Goal: Task Accomplishment & Management: Complete application form

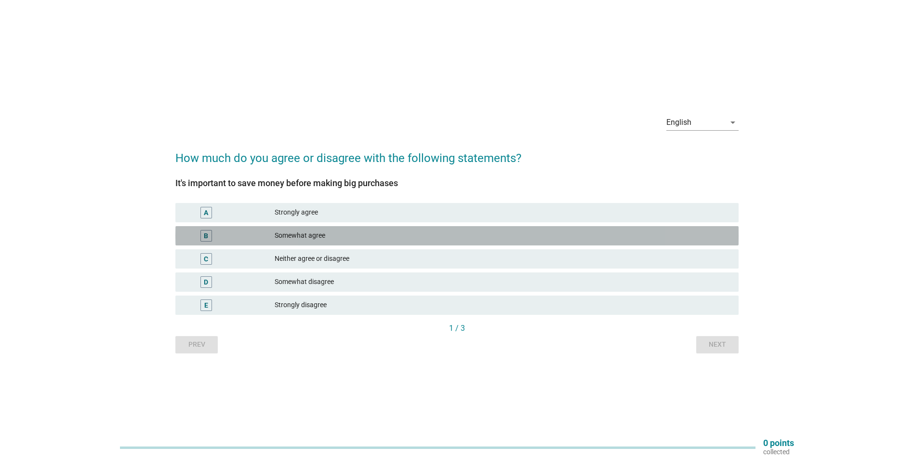
click at [303, 237] on div "Somewhat agree" at bounding box center [503, 236] width 456 height 12
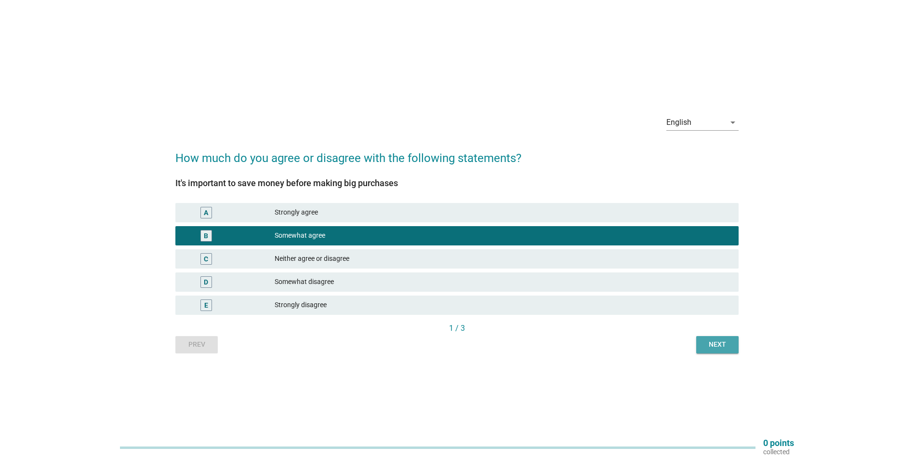
click at [713, 342] on div "Next" at bounding box center [717, 344] width 27 height 10
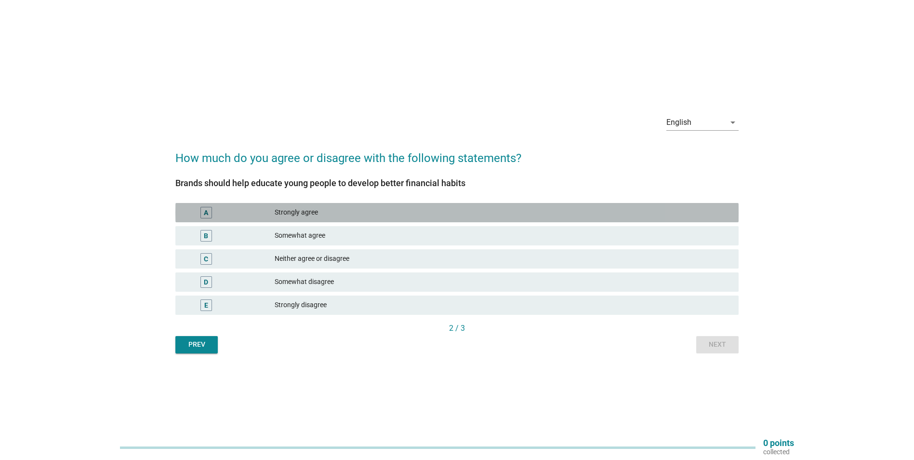
click at [311, 215] on div "Strongly agree" at bounding box center [503, 213] width 456 height 12
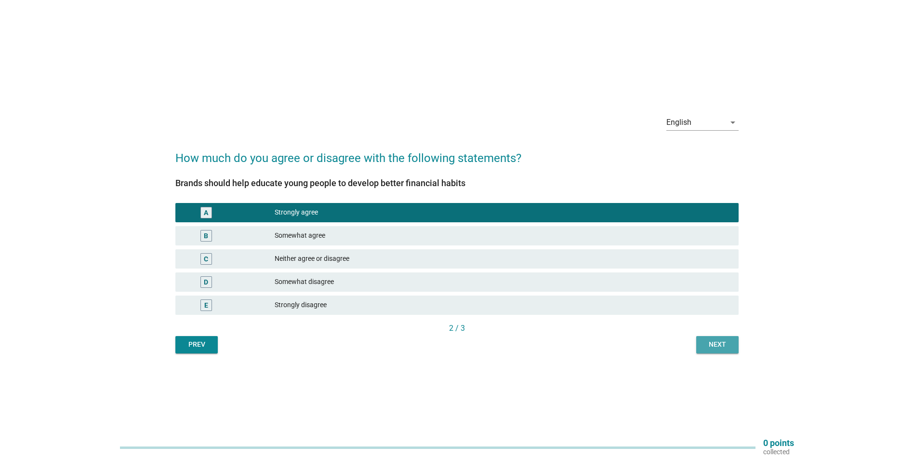
click at [709, 339] on button "Next" at bounding box center [717, 344] width 42 height 17
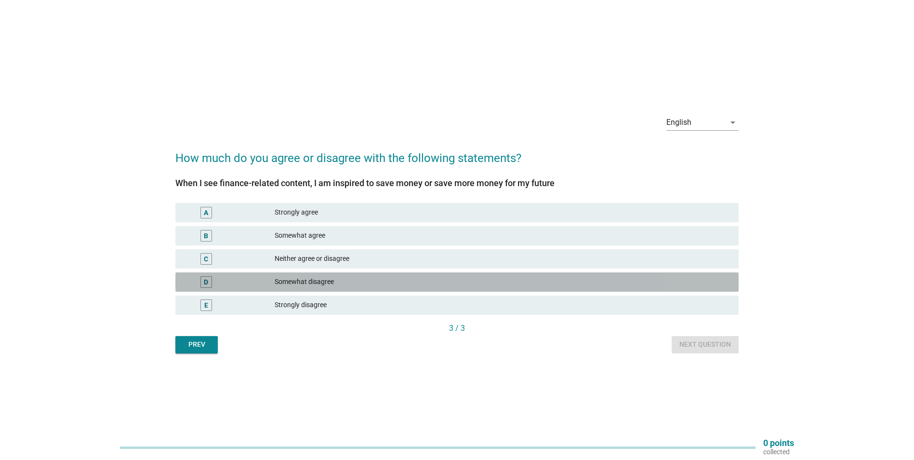
click at [320, 285] on div "Somewhat disagree" at bounding box center [503, 282] width 456 height 12
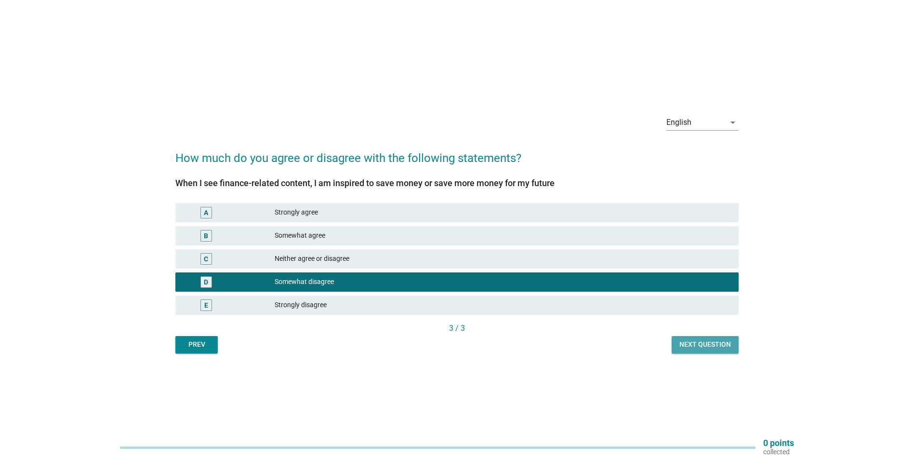
click at [689, 340] on div "Next question" at bounding box center [705, 344] width 52 height 10
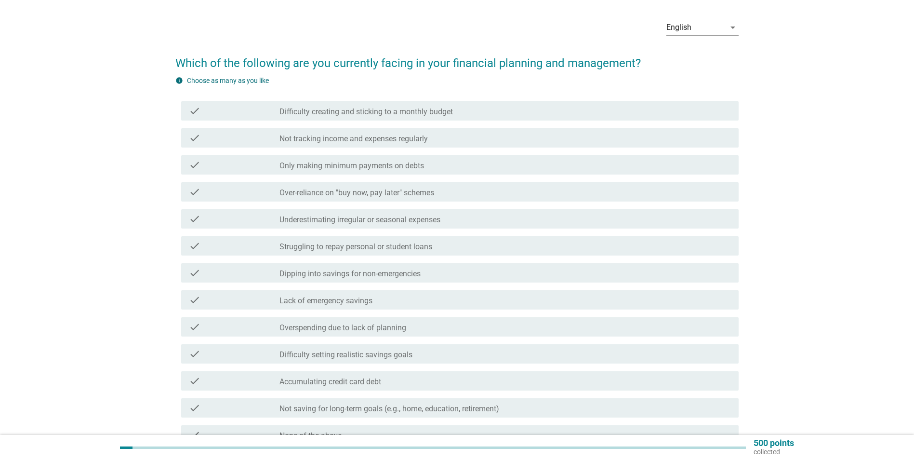
scroll to position [32, 0]
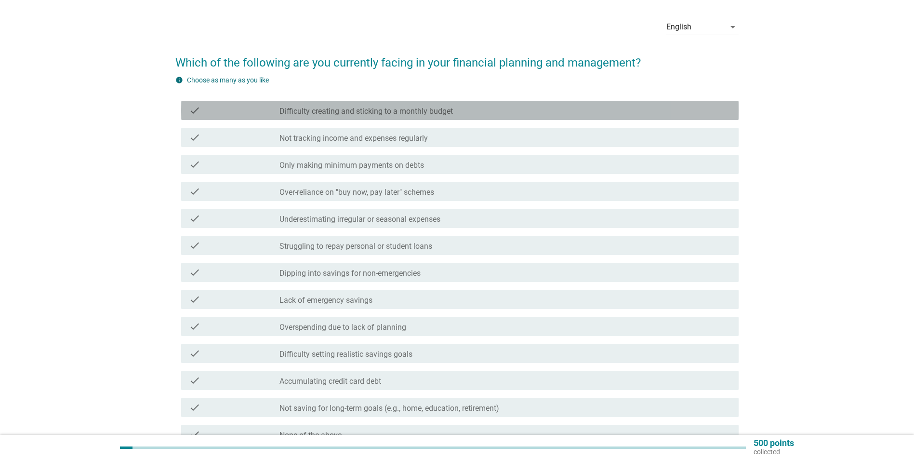
click at [356, 110] on label "Difficulty creating and sticking to a monthly budget" at bounding box center [365, 111] width 173 height 10
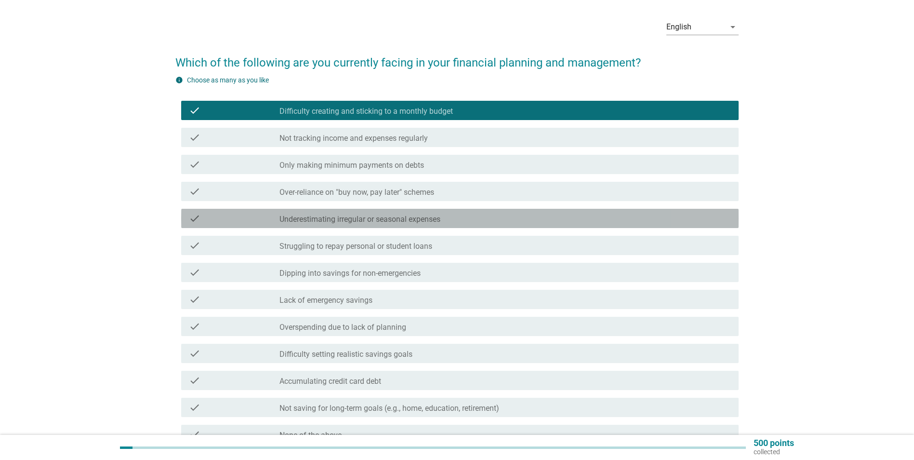
click at [349, 217] on label "Underestimating irregular or seasonal expenses" at bounding box center [359, 219] width 161 height 10
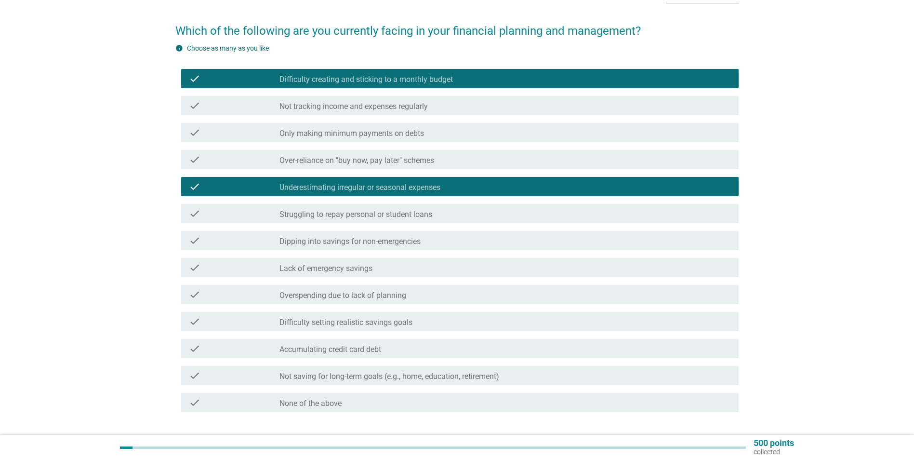
scroll to position [66, 0]
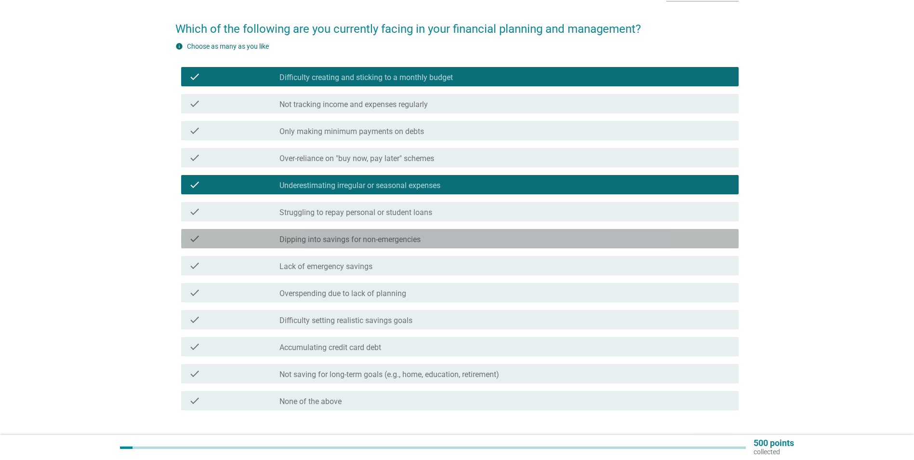
click at [373, 242] on label "Dipping into savings for non-emergencies" at bounding box center [349, 240] width 141 height 10
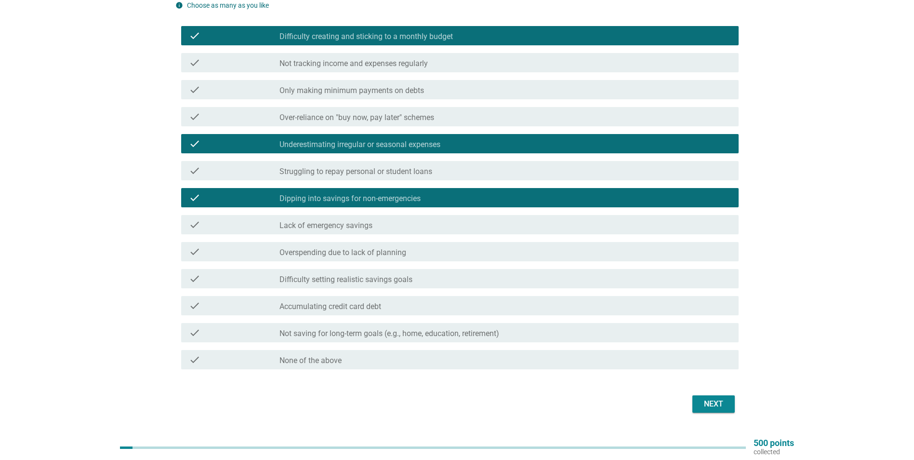
scroll to position [131, 0]
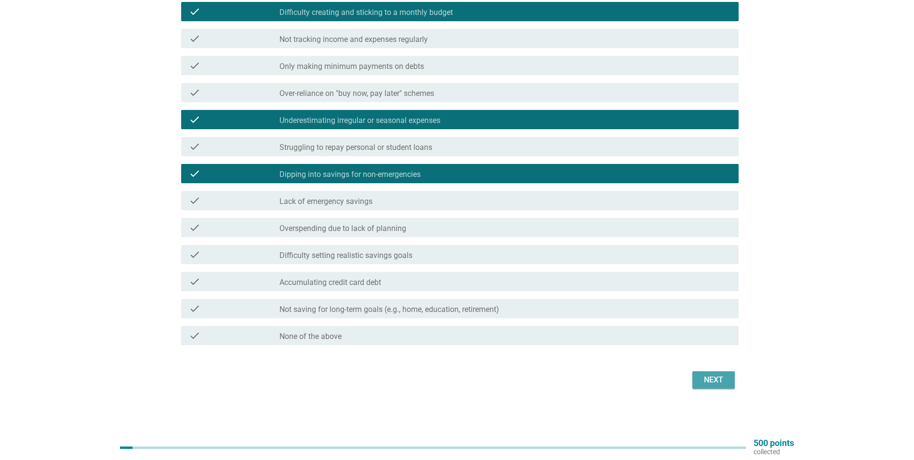
click at [706, 373] on button "Next" at bounding box center [713, 379] width 42 height 17
click at [62, 205] on div "English arrow_drop_down Which of the following are you currently facing in your…" at bounding box center [457, 152] width 868 height 494
click at [80, 299] on div "English arrow_drop_down Which of the following are you currently facing in your…" at bounding box center [457, 152] width 868 height 494
click at [710, 380] on div "Next" at bounding box center [456, 379] width 563 height 23
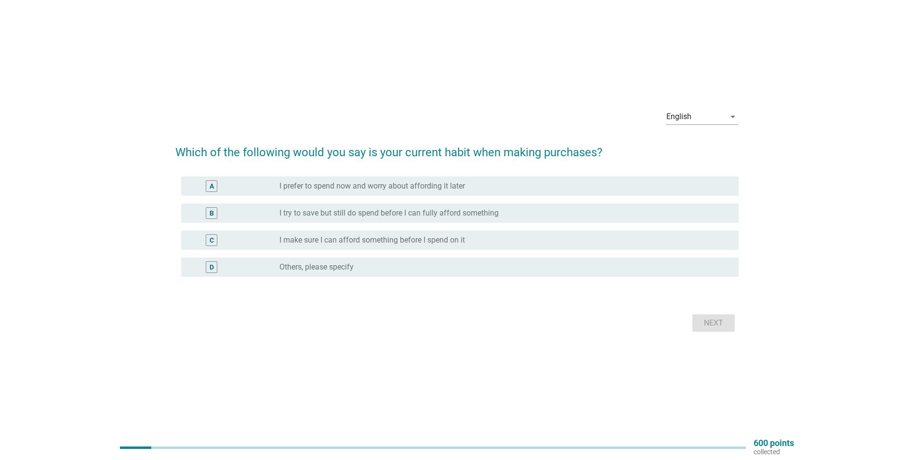
scroll to position [13, 0]
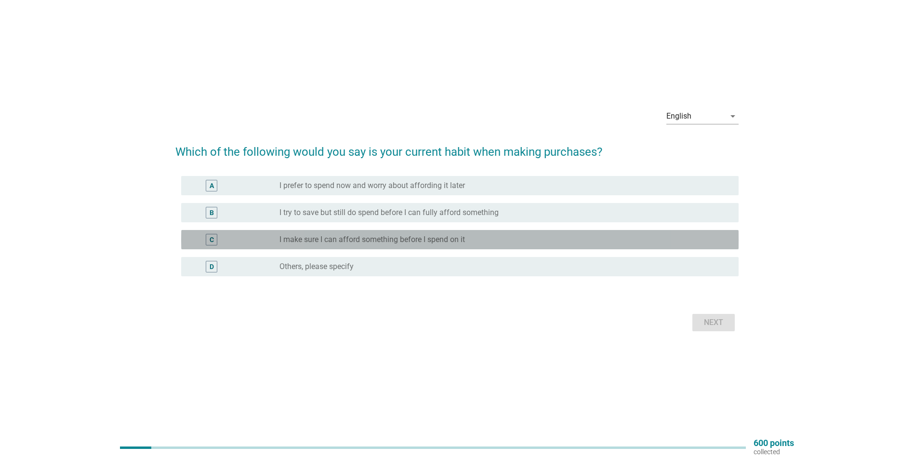
click at [337, 242] on label "I make sure I can afford something before I spend on it" at bounding box center [372, 240] width 186 height 10
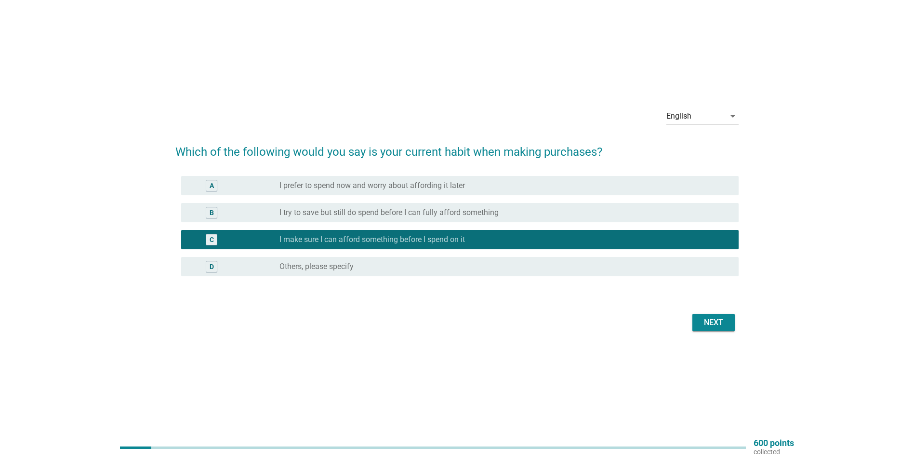
click at [704, 315] on button "Next" at bounding box center [713, 322] width 42 height 17
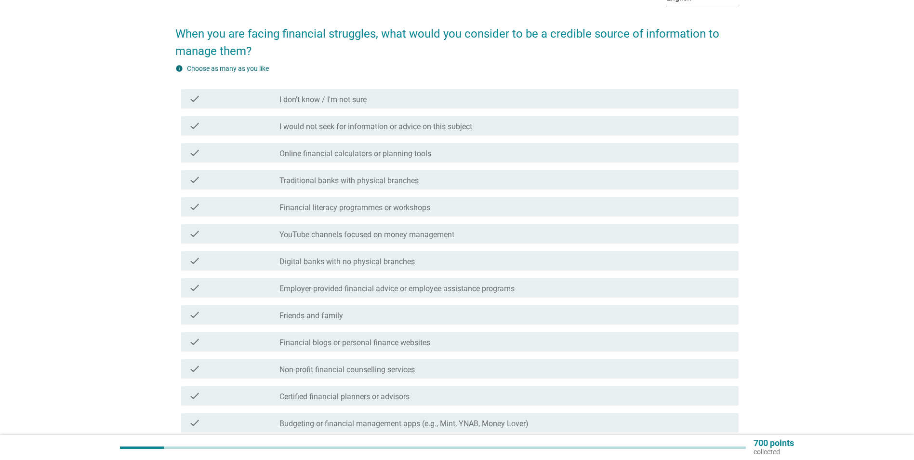
scroll to position [61, 0]
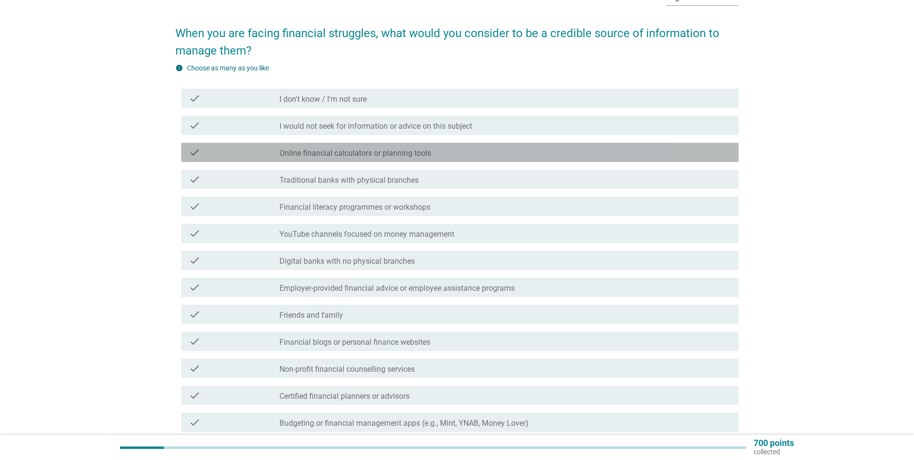
click at [314, 154] on label "Online financial calculators or planning tools" at bounding box center [355, 153] width 152 height 10
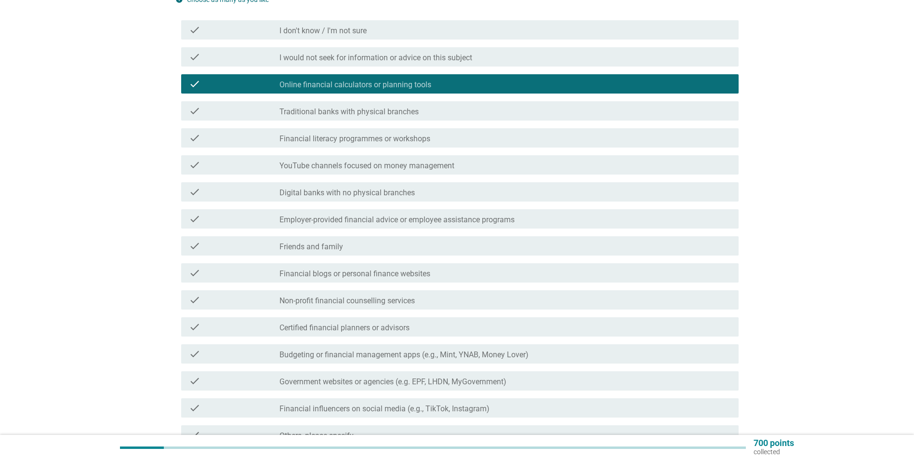
scroll to position [140, 0]
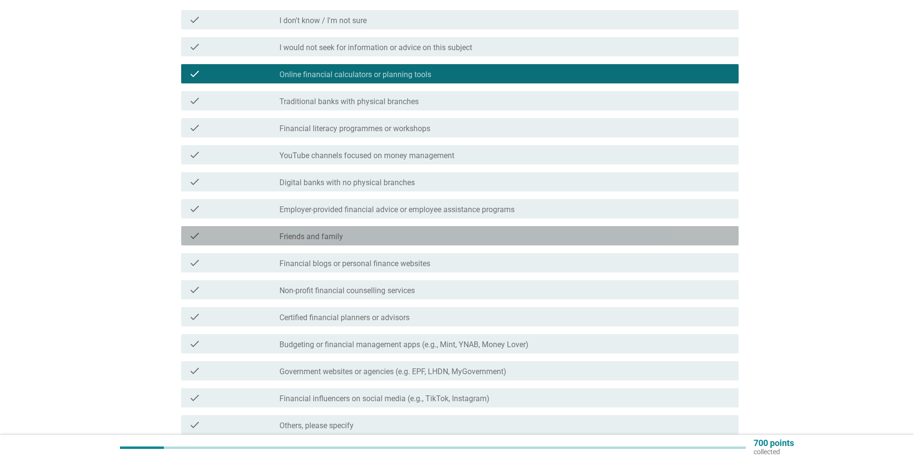
click at [358, 238] on div "check_box_outline_blank Friends and family" at bounding box center [505, 236] width 452 height 12
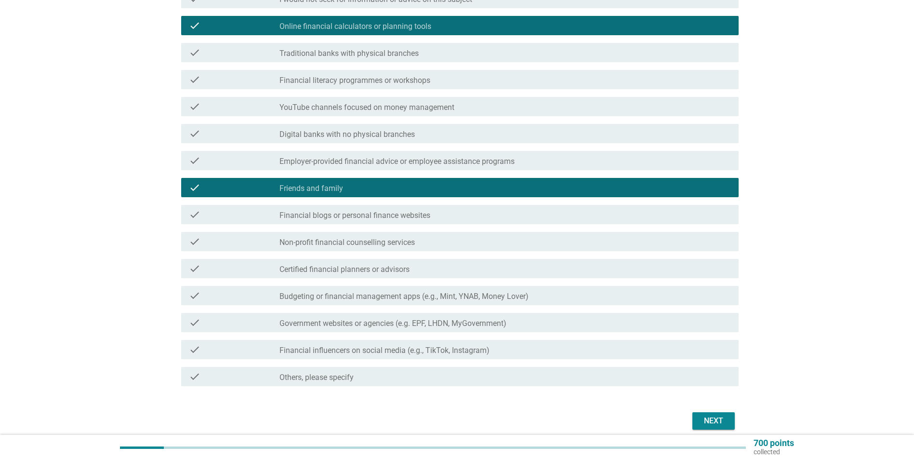
scroll to position [188, 0]
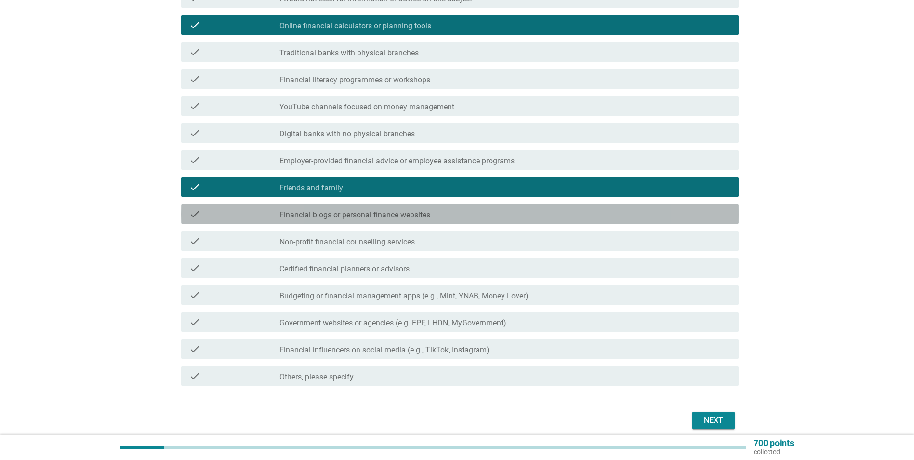
click at [354, 219] on label "Financial blogs or personal finance websites" at bounding box center [354, 215] width 151 height 10
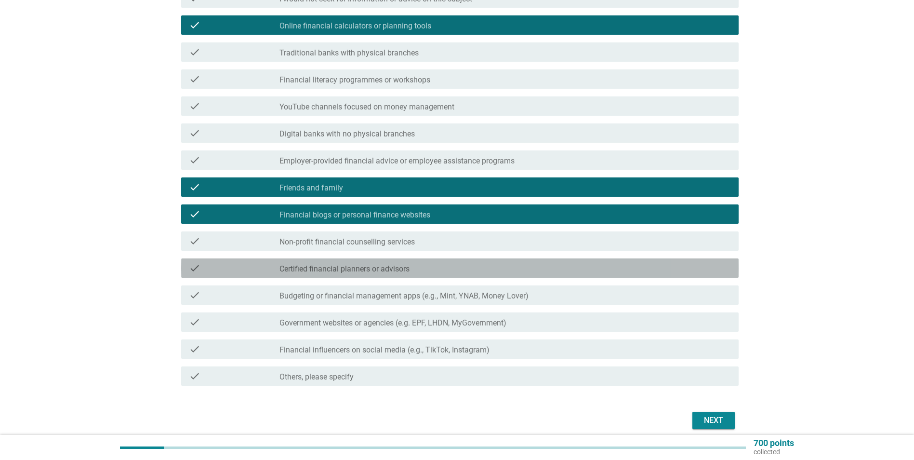
click at [387, 263] on div "check_box_outline_blank Certified financial planners or advisors" at bounding box center [505, 268] width 452 height 12
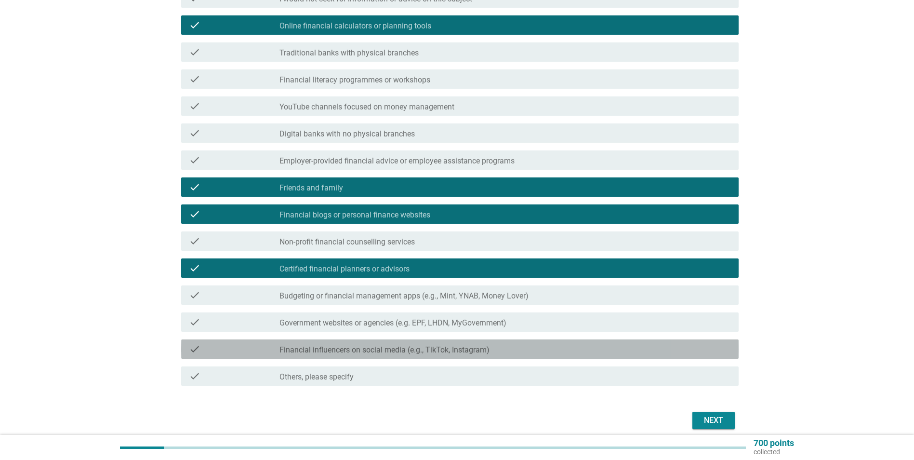
click at [532, 353] on div "check_box_outline_blank Financial influencers on social media (e.g., TikTok, In…" at bounding box center [505, 349] width 452 height 12
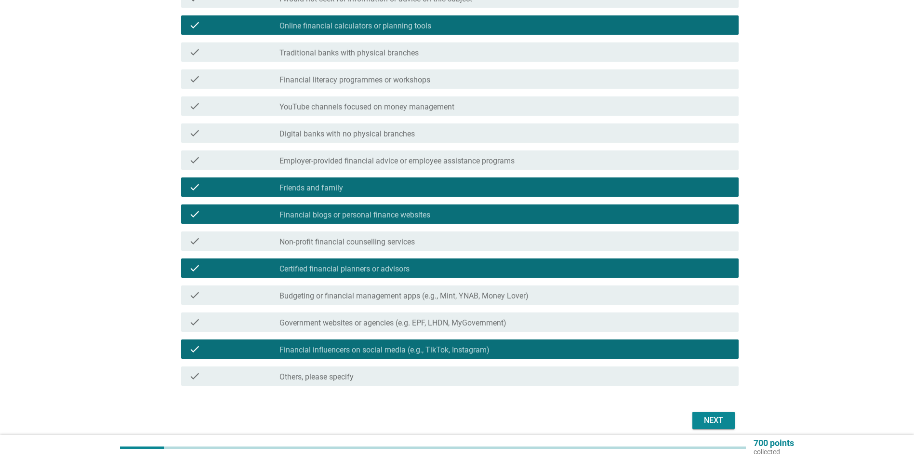
click at [532, 353] on div "check_box_outline_blank Financial influencers on social media (e.g., TikTok, In…" at bounding box center [505, 349] width 452 height 12
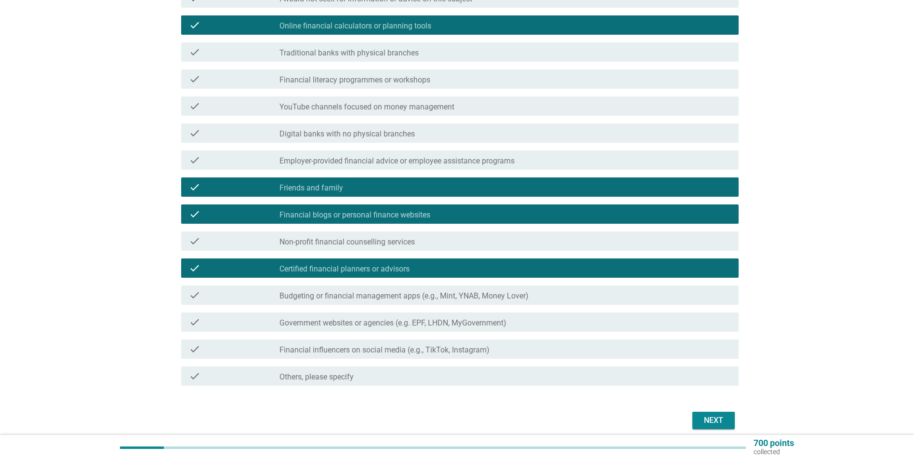
click at [532, 353] on div "check_box_outline_blank Financial influencers on social media (e.g., TikTok, In…" at bounding box center [505, 349] width 452 height 12
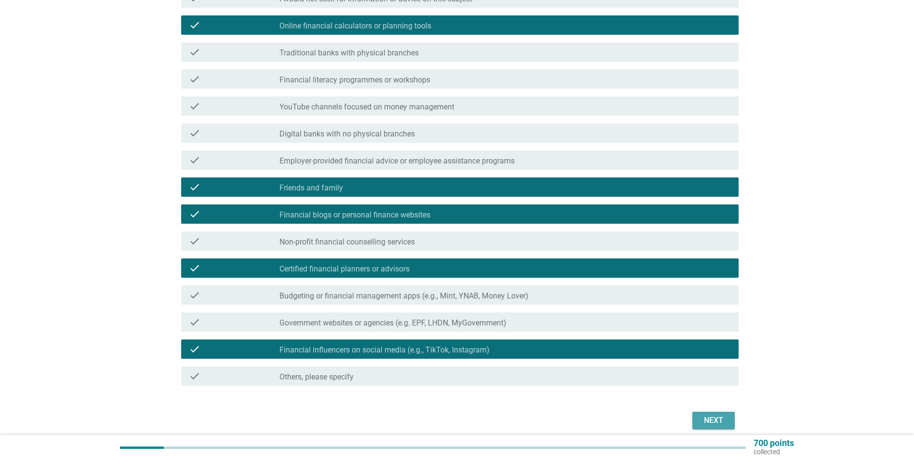
click at [709, 419] on div "Next" at bounding box center [713, 420] width 27 height 12
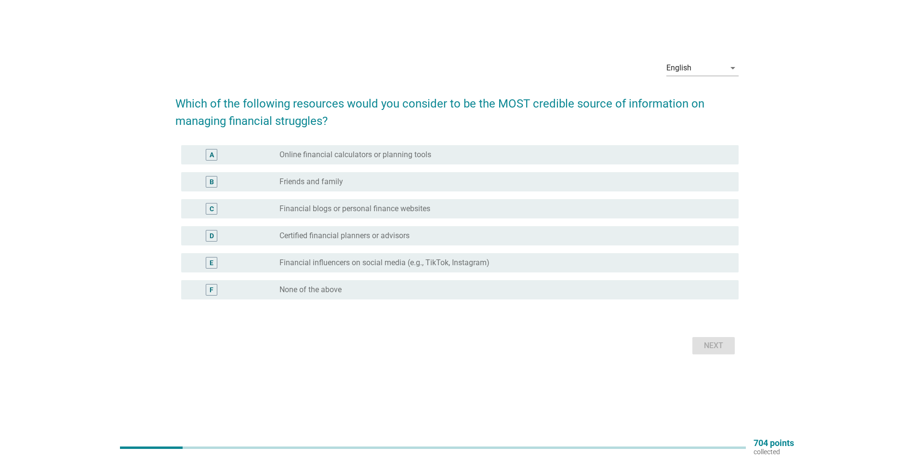
scroll to position [0, 0]
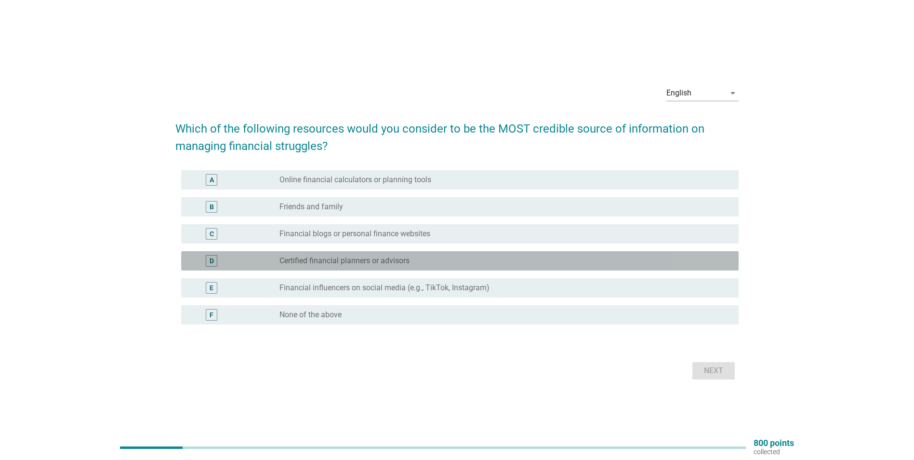
click at [371, 267] on div "D radio_button_unchecked Certified financial planners or advisors" at bounding box center [460, 260] width 558 height 19
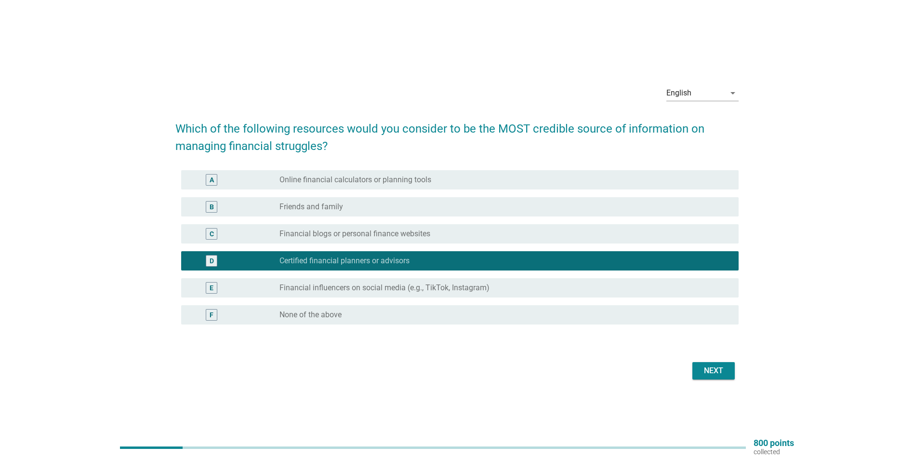
click at [708, 369] on div "Next" at bounding box center [713, 371] width 27 height 12
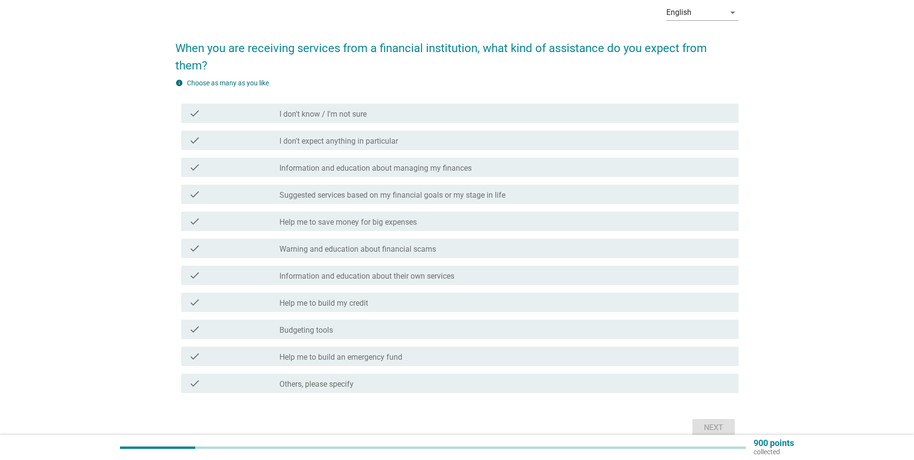
scroll to position [47, 0]
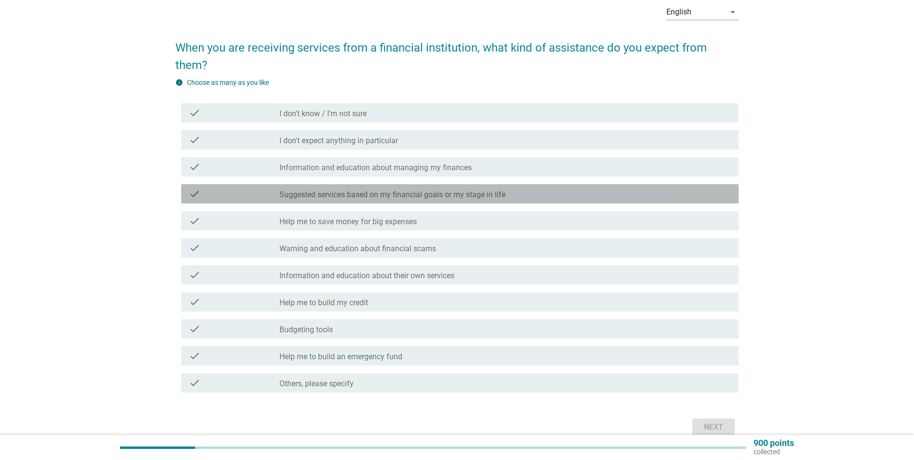
click at [348, 197] on label "Suggested services based on my financial goals or my stage in life" at bounding box center [392, 195] width 226 height 10
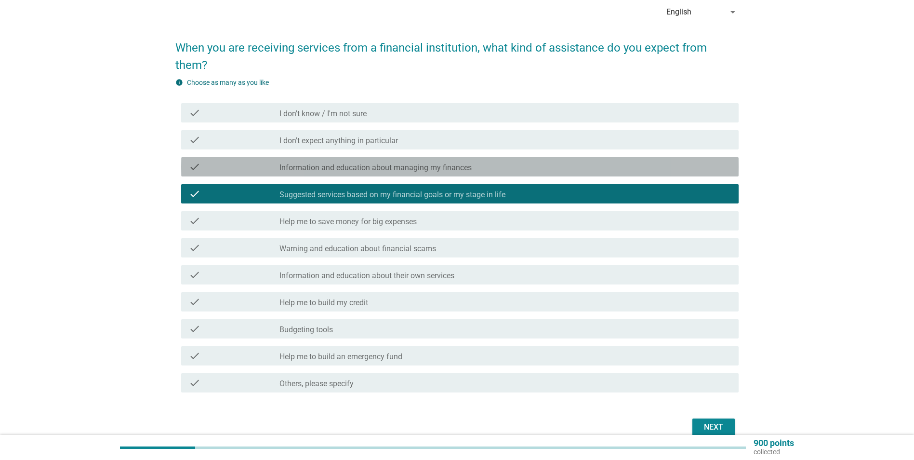
click at [355, 172] on label "Information and education about managing my finances" at bounding box center [375, 168] width 192 height 10
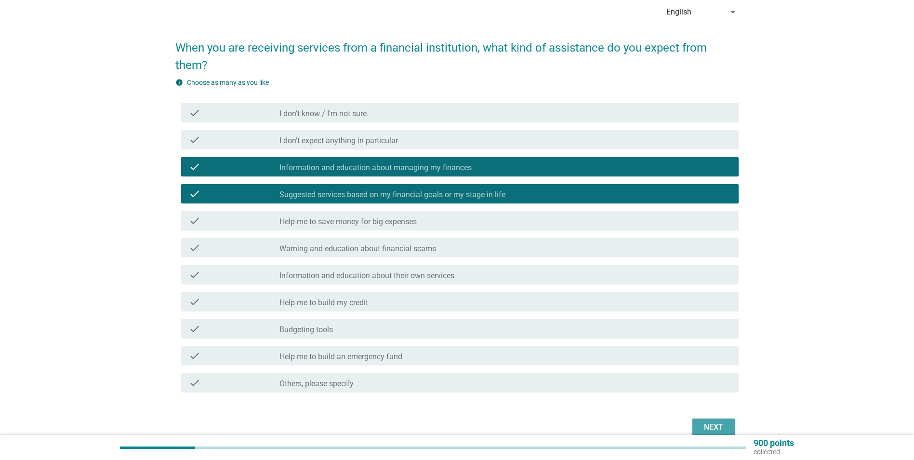
click at [712, 426] on div "Next" at bounding box center [713, 427] width 27 height 12
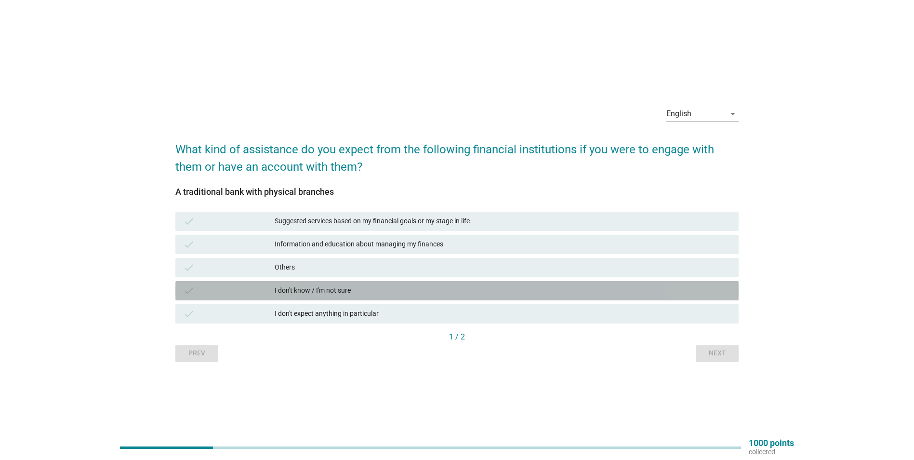
click at [322, 292] on div "I don't know / I'm not sure" at bounding box center [503, 291] width 456 height 12
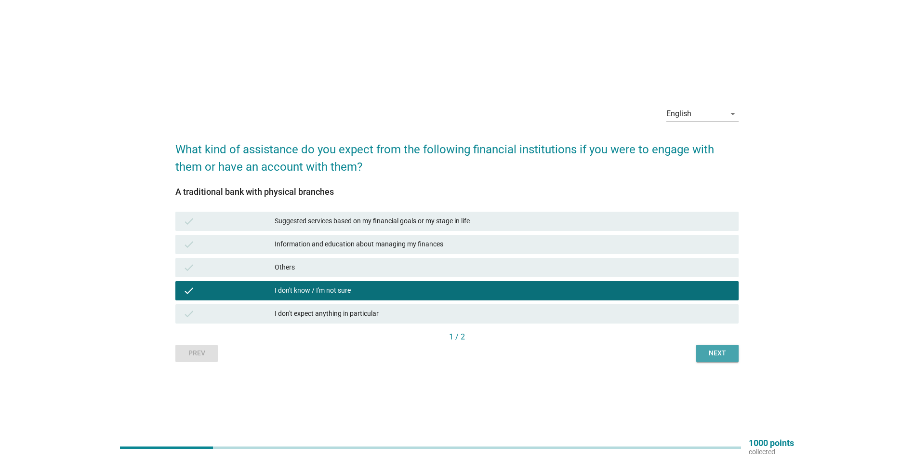
click at [718, 357] on div "Next" at bounding box center [717, 353] width 27 height 10
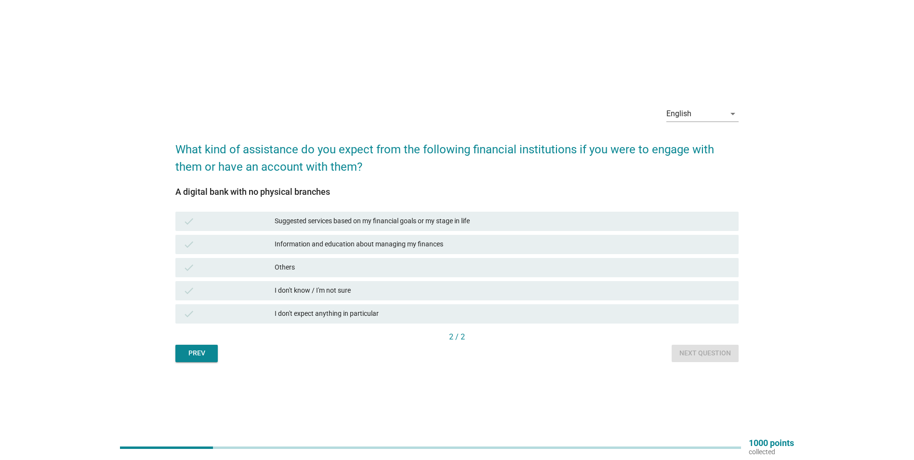
click at [347, 220] on div "Suggested services based on my financial goals or my stage in life" at bounding box center [503, 221] width 456 height 12
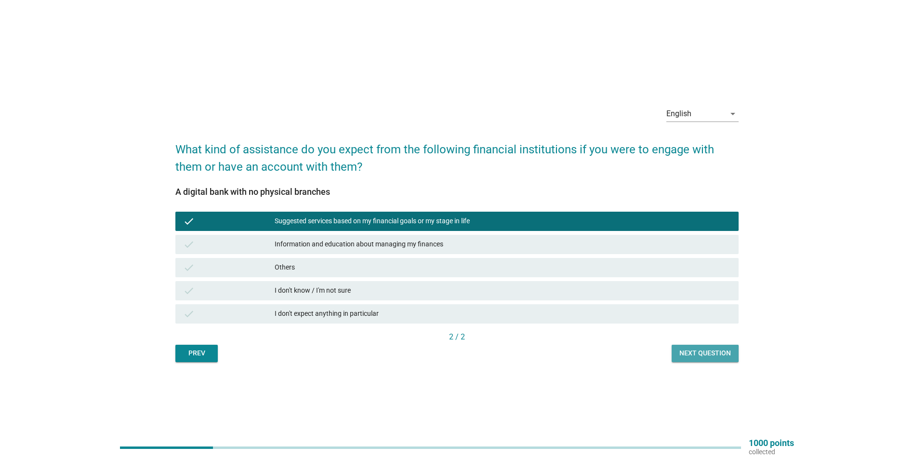
click at [728, 353] on div "Next question" at bounding box center [705, 353] width 52 height 10
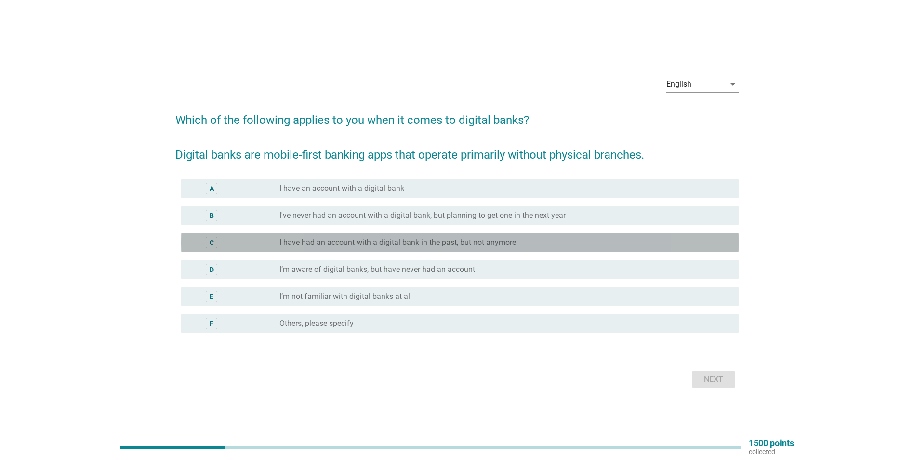
click at [347, 239] on label "I have had an account with a digital bank in the past, but not anymore" at bounding box center [397, 243] width 237 height 10
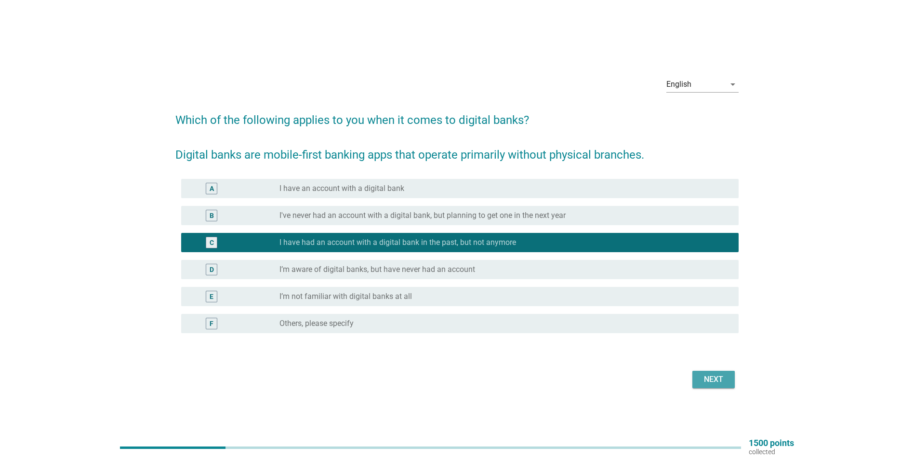
click at [717, 375] on div "Next" at bounding box center [713, 379] width 27 height 12
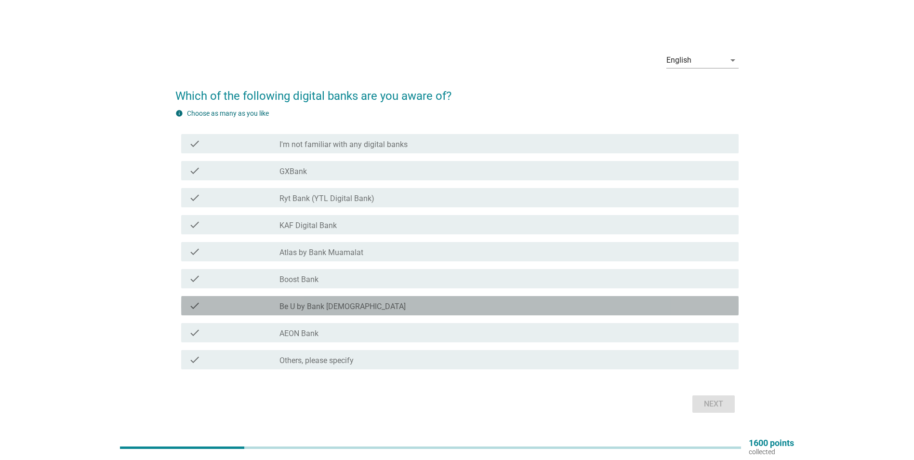
click at [354, 305] on div "check_box_outline_blank Be U by Bank Islam" at bounding box center [505, 306] width 452 height 12
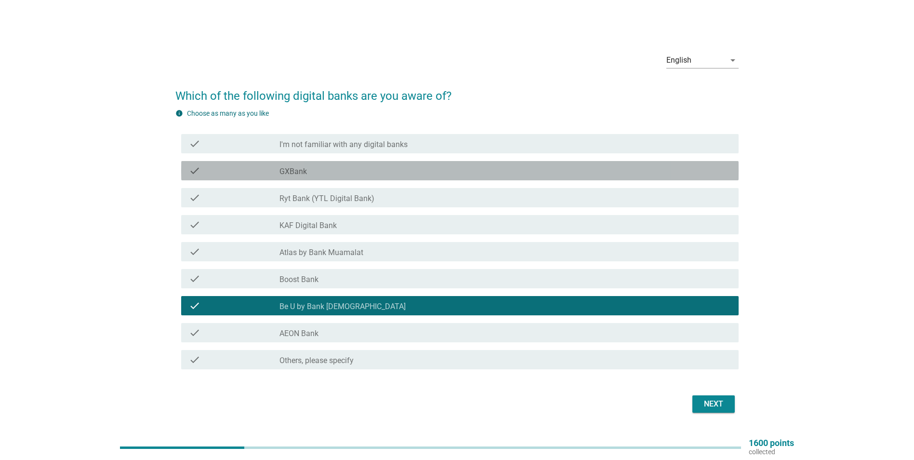
click at [330, 176] on div "check_box_outline_blank GXBank" at bounding box center [505, 171] width 452 height 12
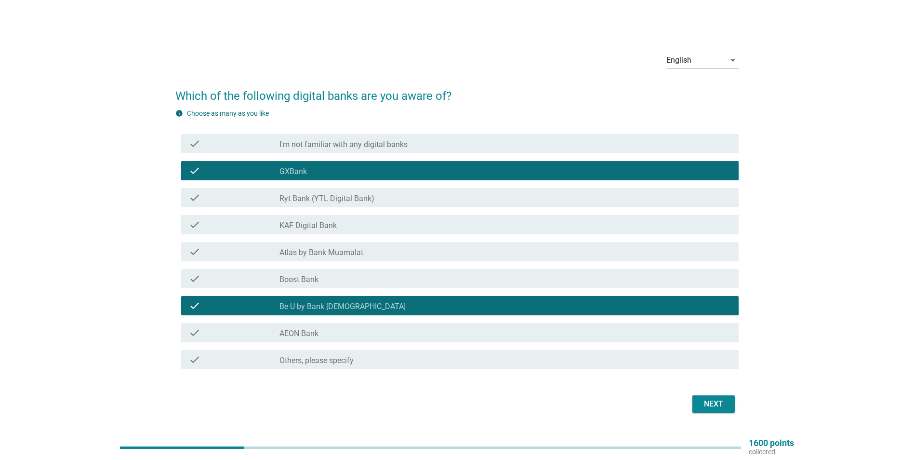
click at [296, 279] on label "Boost Bank" at bounding box center [298, 280] width 39 height 10
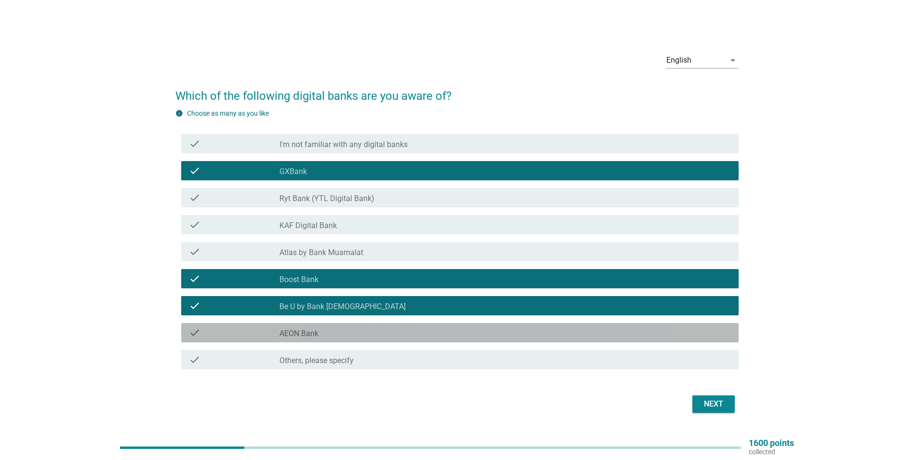
click at [305, 337] on label "AEON Bank" at bounding box center [298, 334] width 39 height 10
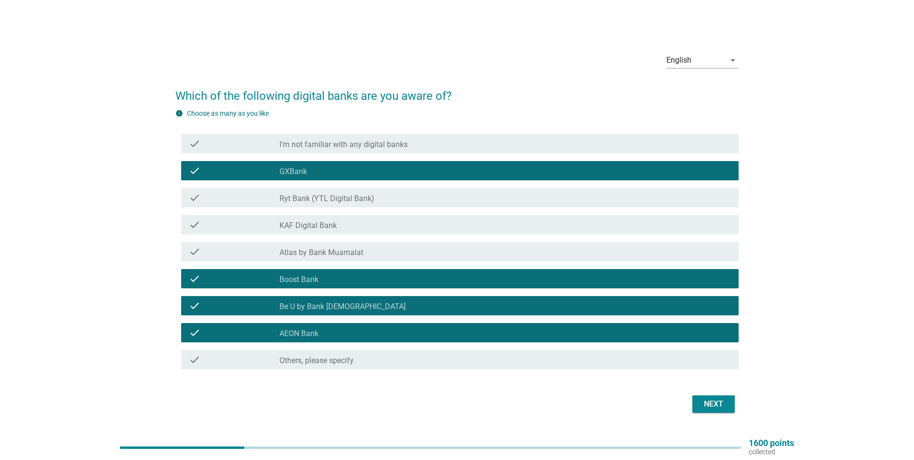
click at [716, 403] on div "Next" at bounding box center [713, 404] width 27 height 12
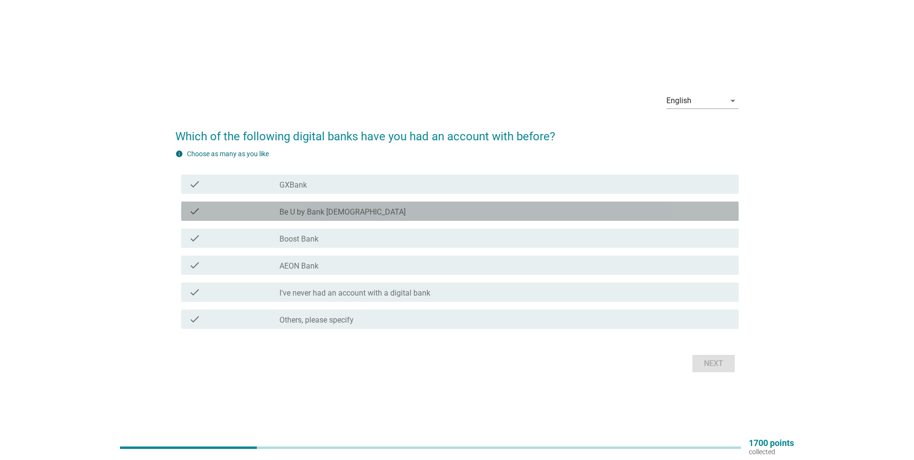
click at [314, 213] on label "Be U by Bank Islam" at bounding box center [342, 212] width 126 height 10
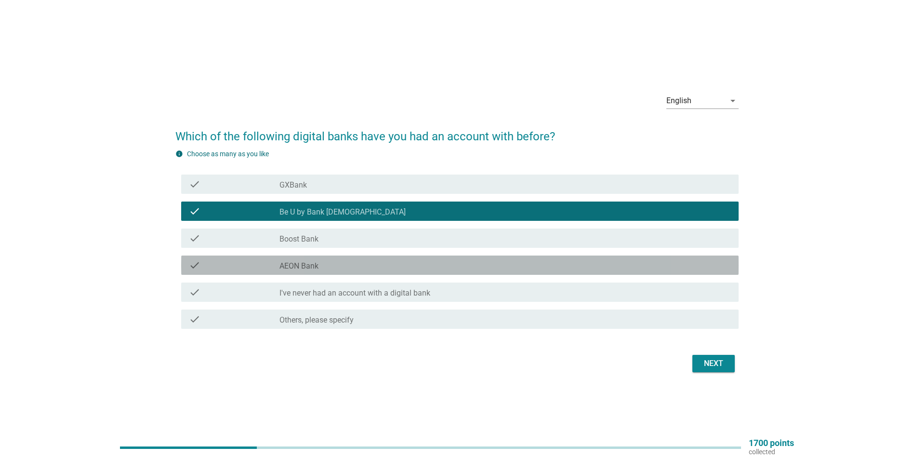
click at [302, 268] on label "AEON Bank" at bounding box center [298, 266] width 39 height 10
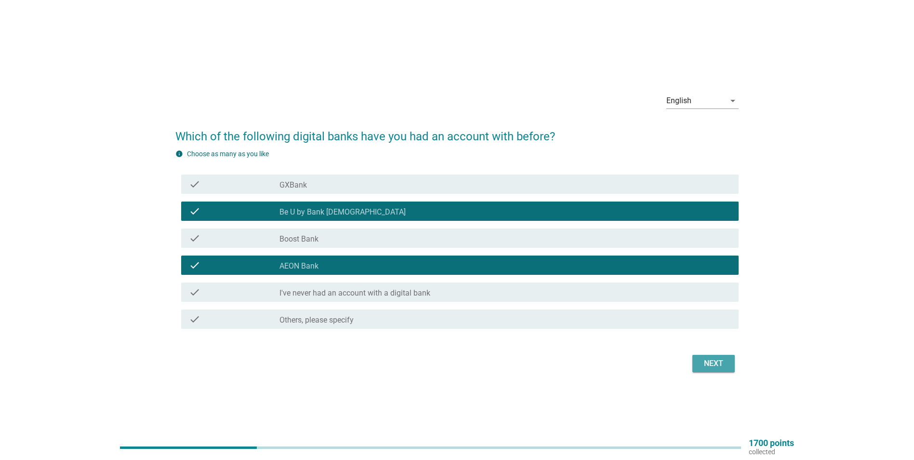
click at [709, 362] on div "Next" at bounding box center [713, 364] width 27 height 12
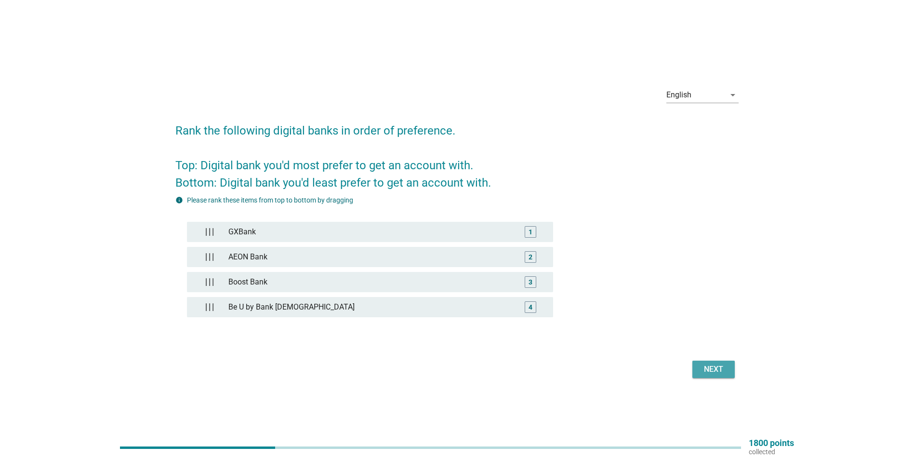
click at [708, 367] on div "Next" at bounding box center [713, 369] width 27 height 12
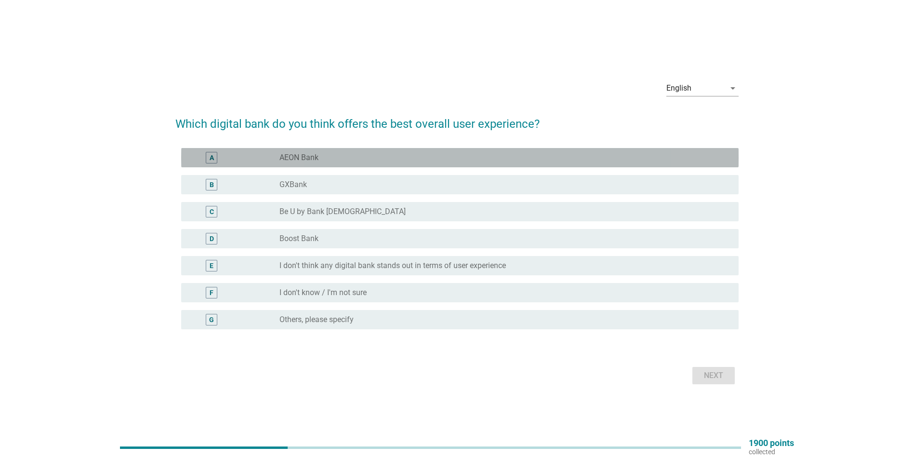
click at [290, 164] on div "A radio_button_unchecked AEON Bank" at bounding box center [460, 157] width 558 height 19
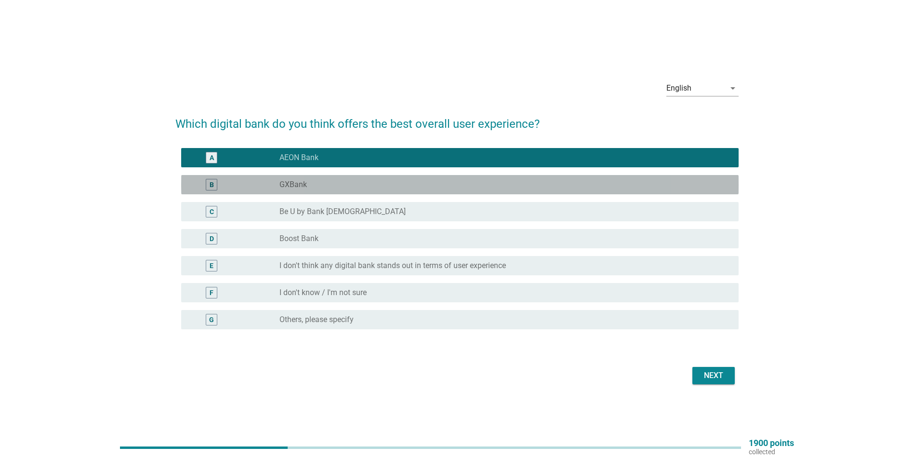
click at [287, 183] on label "GXBank" at bounding box center [292, 185] width 27 height 10
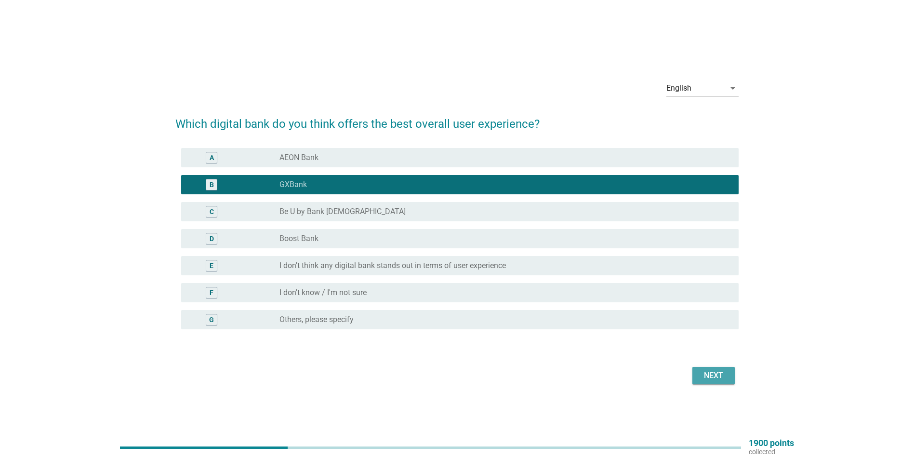
click at [717, 377] on div "Next" at bounding box center [713, 376] width 27 height 12
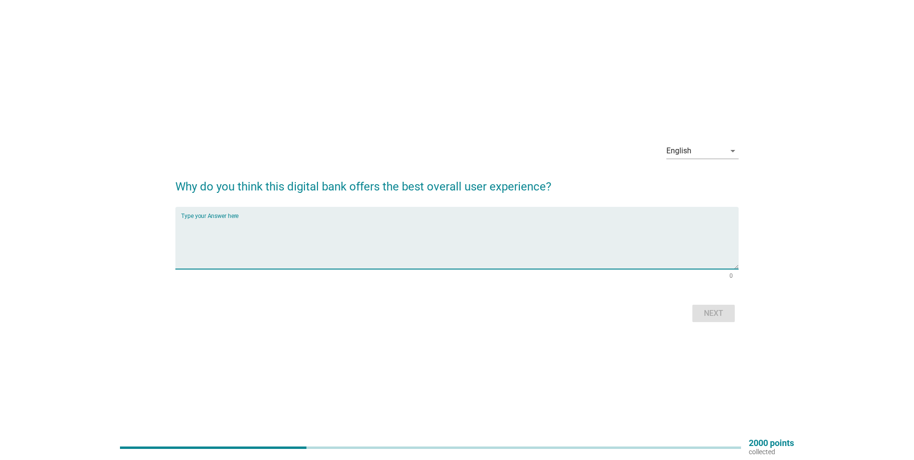
click at [277, 236] on textarea "Type your Answer here" at bounding box center [460, 243] width 558 height 51
type textarea "I"
type textarea "GX Bank interactive with most of the payment medium"
click at [713, 313] on div "Next" at bounding box center [713, 313] width 27 height 12
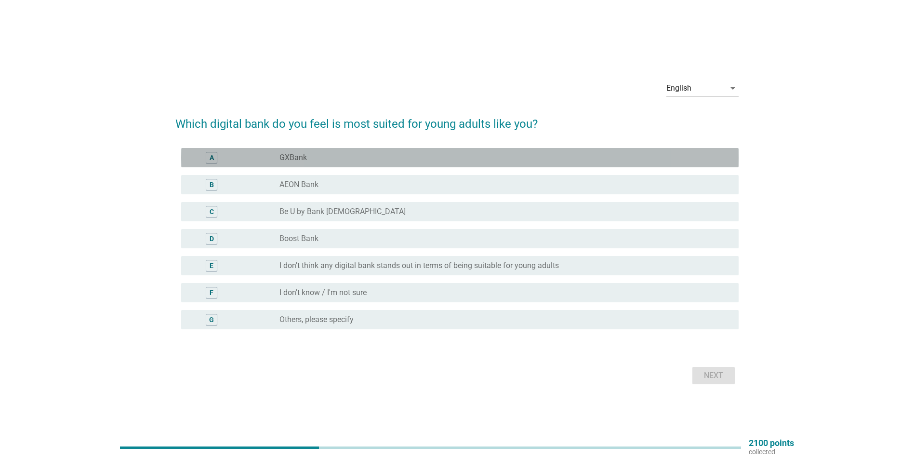
click at [305, 159] on label "GXBank" at bounding box center [292, 158] width 27 height 10
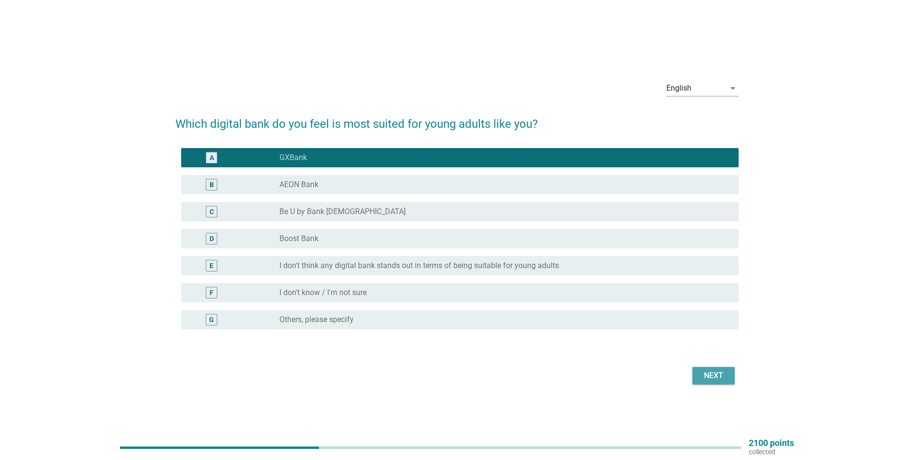
click at [700, 373] on div "Next" at bounding box center [713, 376] width 27 height 12
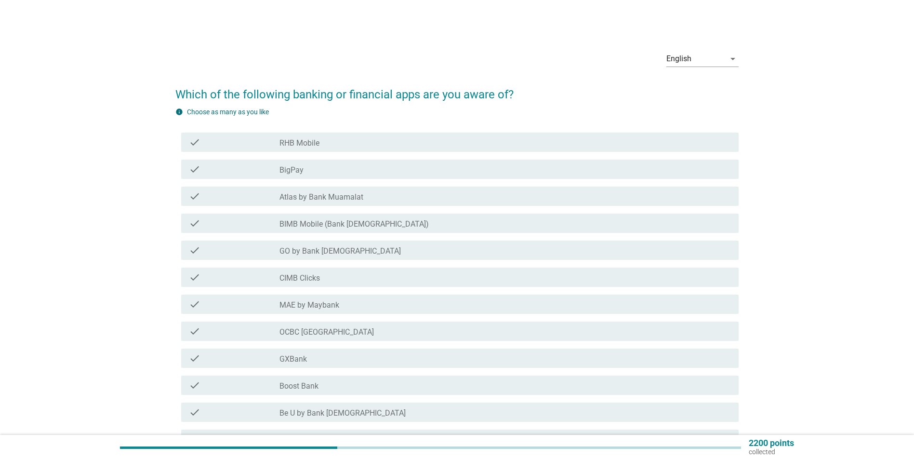
click at [297, 171] on label "BigPay" at bounding box center [291, 170] width 24 height 10
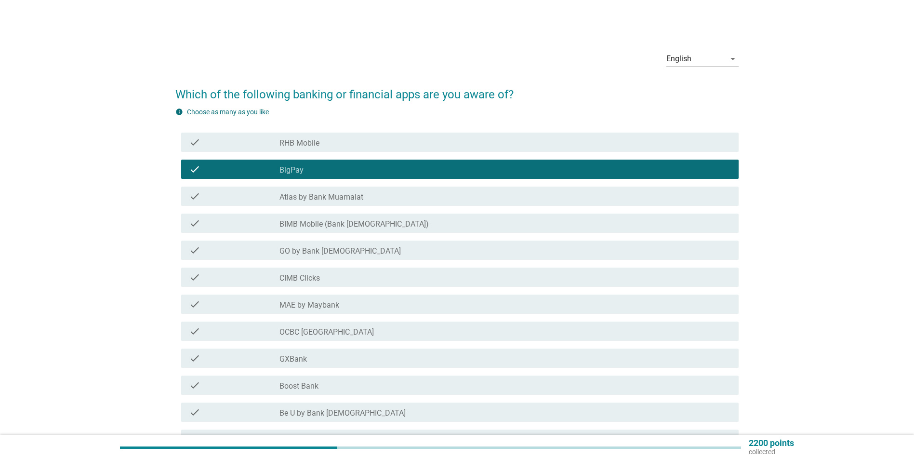
click at [306, 219] on div "check_box_outline_blank BIMB Mobile (Bank Islam)" at bounding box center [505, 223] width 452 height 12
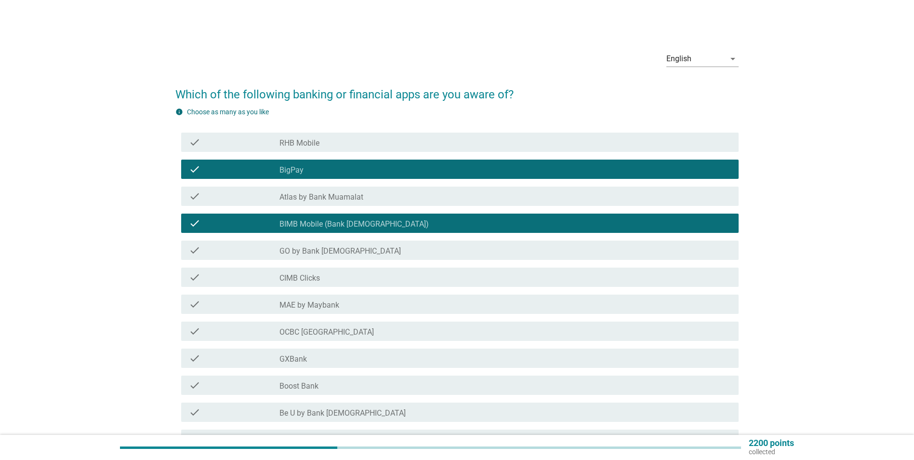
click at [293, 248] on label "GO by Bank Islam" at bounding box center [339, 251] width 121 height 10
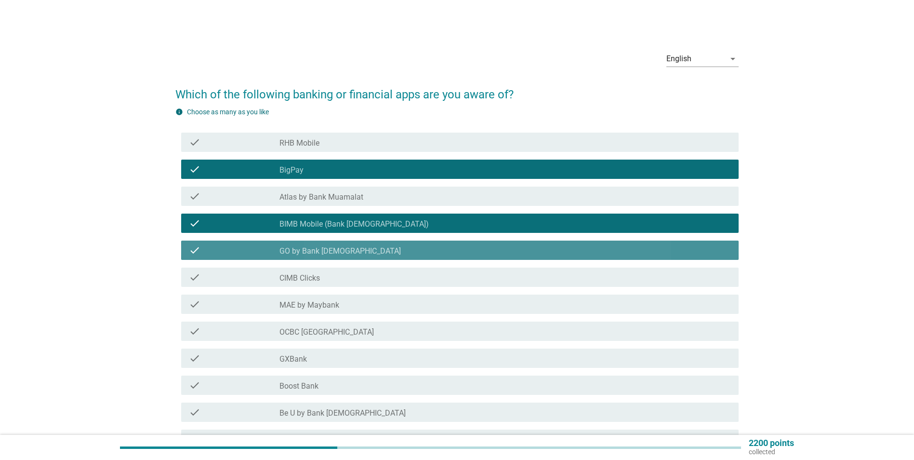
click at [295, 251] on label "GO by Bank Islam" at bounding box center [339, 251] width 121 height 10
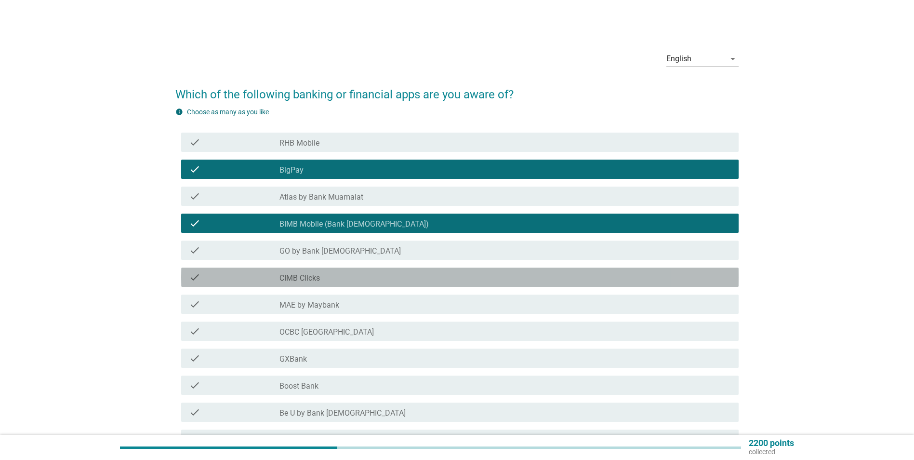
click at [301, 280] on label "CIMB Clicks" at bounding box center [299, 278] width 40 height 10
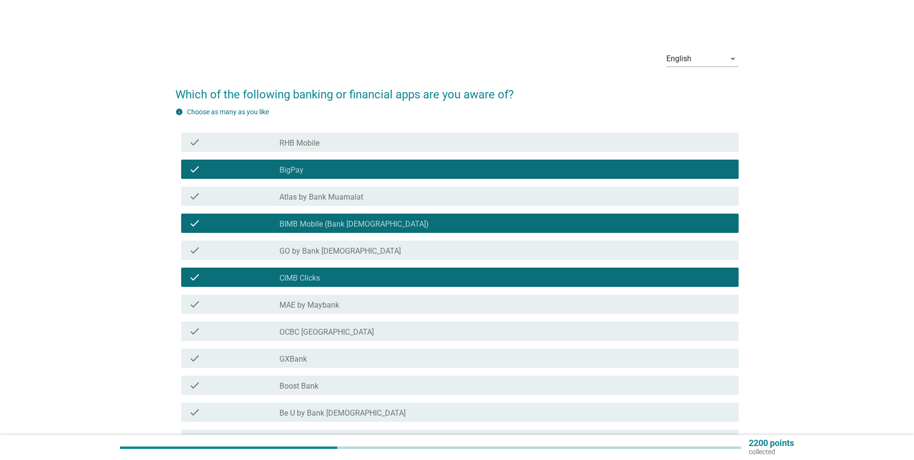
click at [301, 306] on label "MAE by Maybank" at bounding box center [309, 305] width 60 height 10
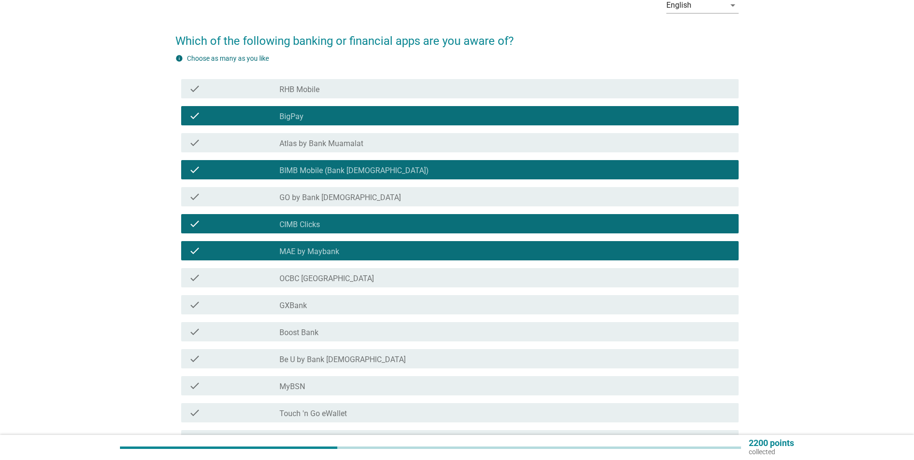
scroll to position [55, 0]
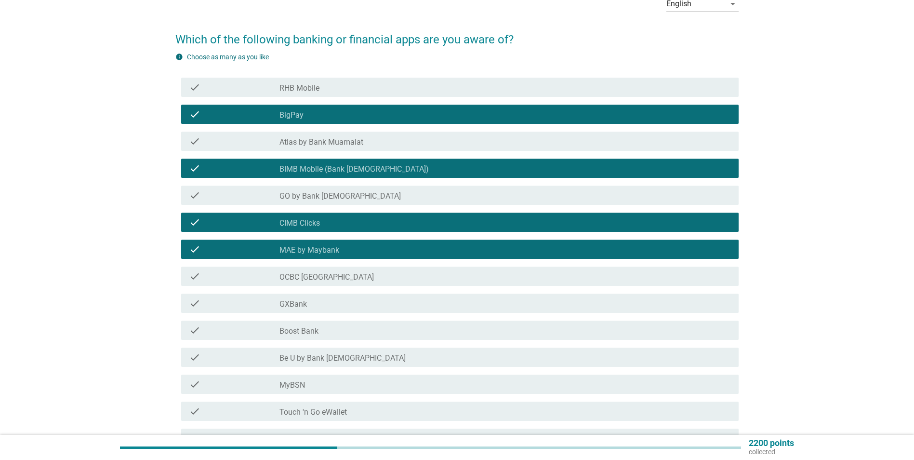
click at [304, 305] on label "GXBank" at bounding box center [292, 304] width 27 height 10
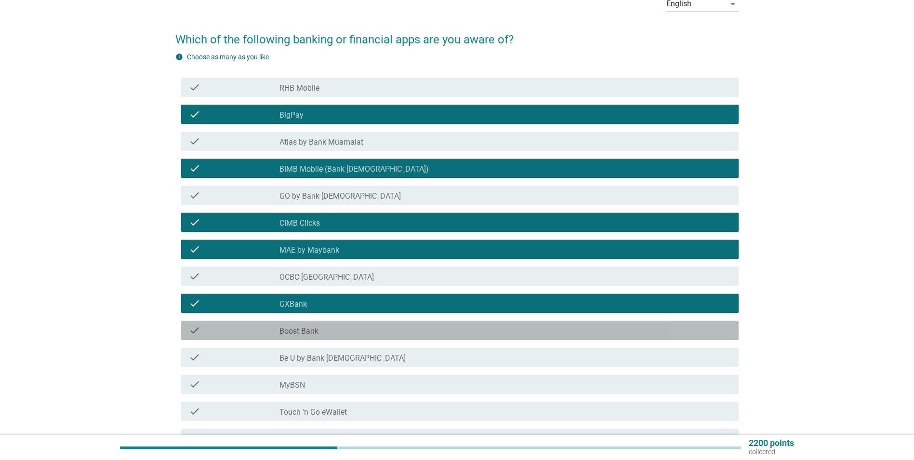
click at [309, 333] on label "Boost Bank" at bounding box center [298, 331] width 39 height 10
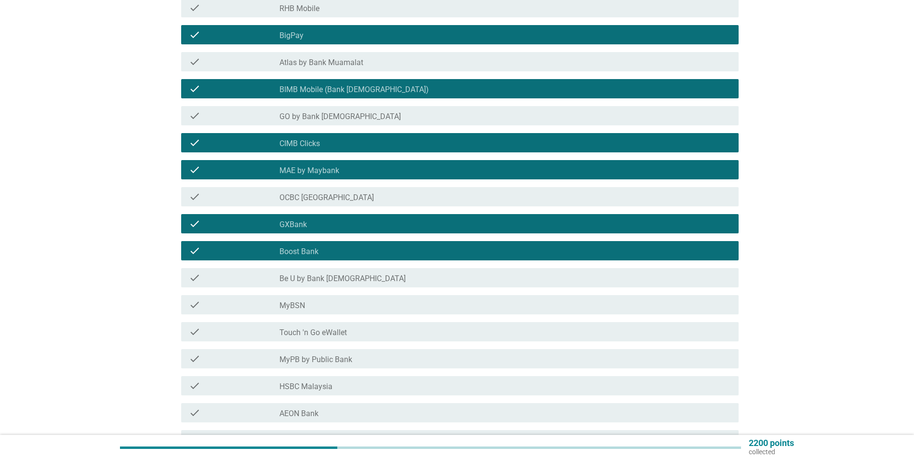
scroll to position [136, 0]
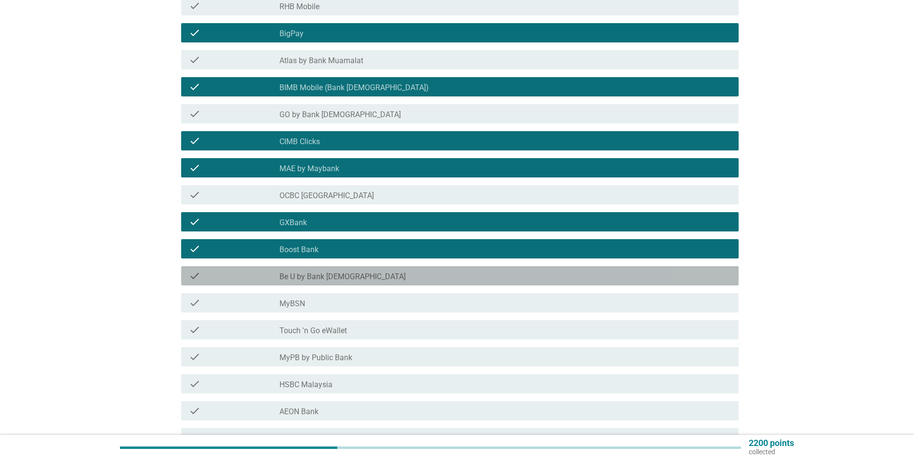
click at [311, 274] on label "Be U by Bank Islam" at bounding box center [342, 277] width 126 height 10
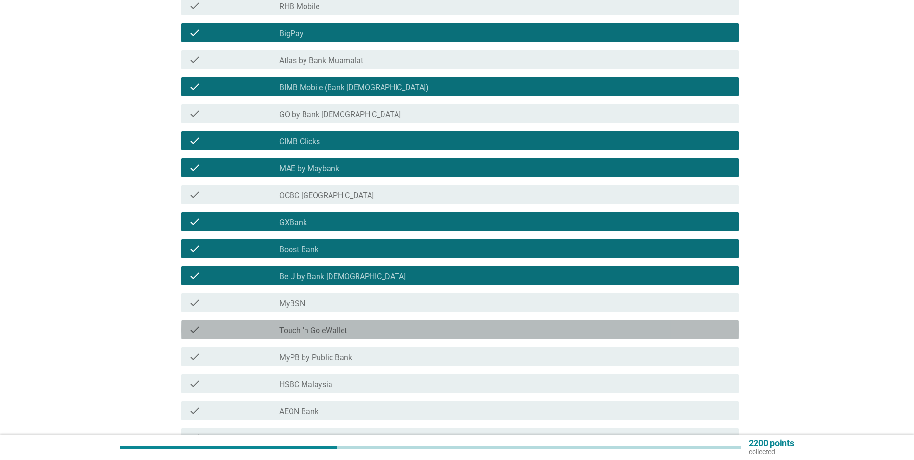
click at [311, 331] on label "Touch 'n Go eWallet" at bounding box center [312, 331] width 67 height 10
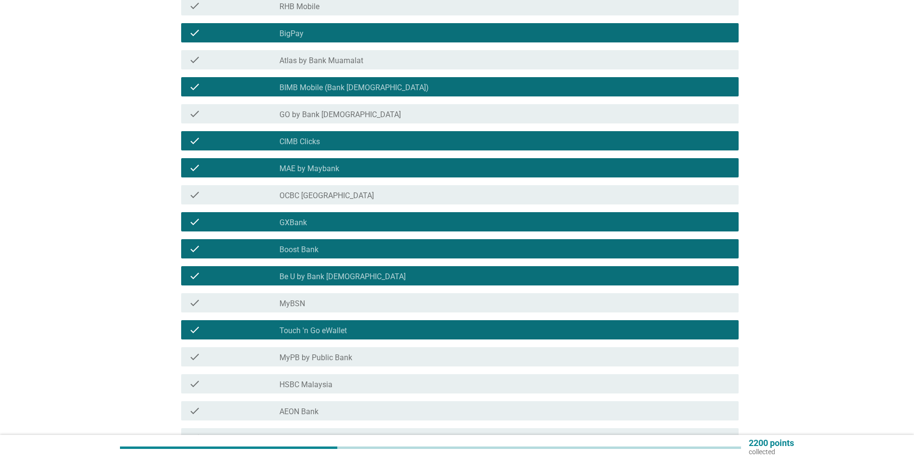
click at [309, 356] on label "MyPB by Public Bank" at bounding box center [315, 358] width 73 height 10
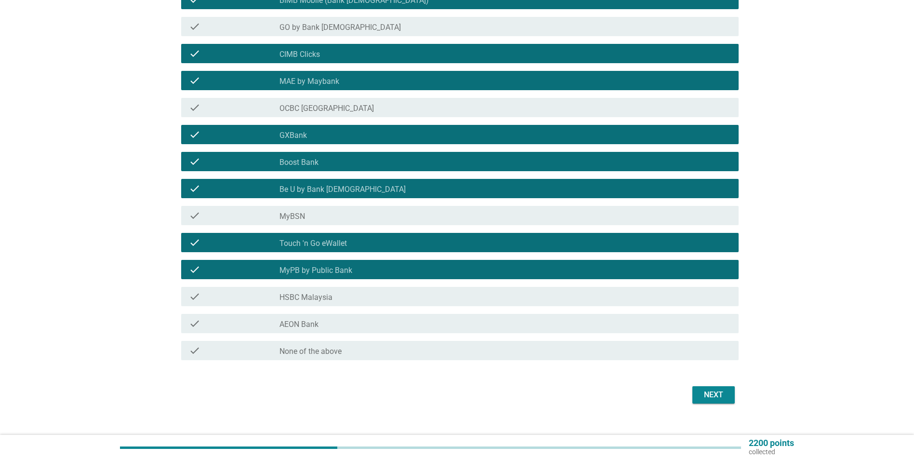
scroll to position [224, 0]
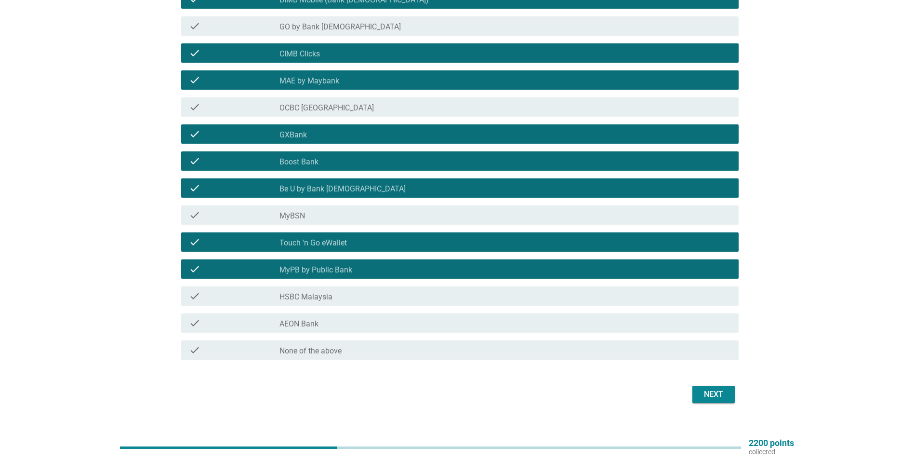
click at [318, 320] on label "AEON Bank" at bounding box center [298, 324] width 39 height 10
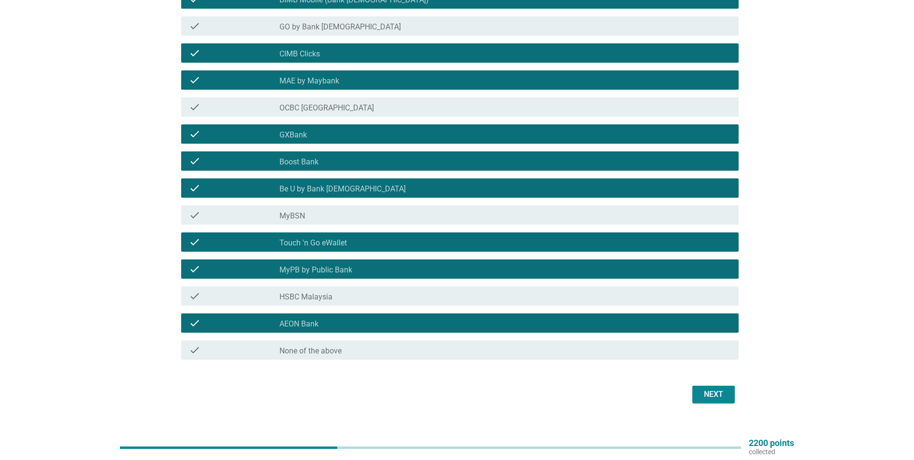
click at [711, 390] on div "Next" at bounding box center [713, 394] width 27 height 12
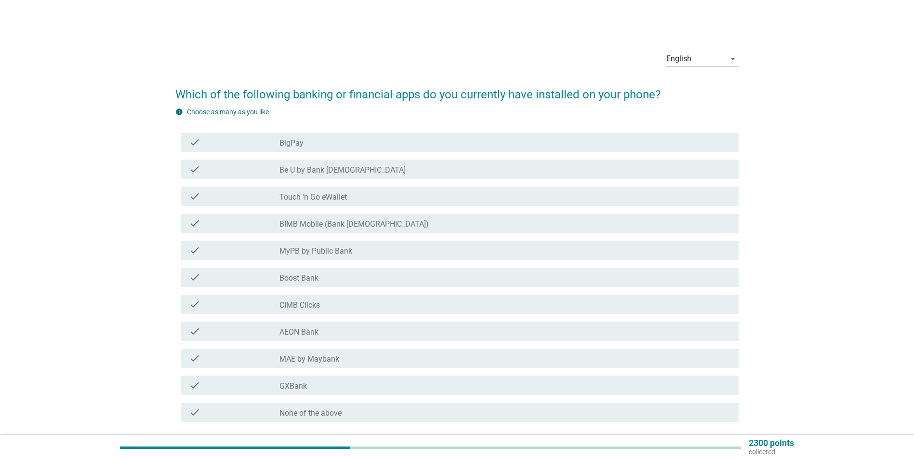
click at [320, 199] on label "Touch 'n Go eWallet" at bounding box center [312, 197] width 67 height 10
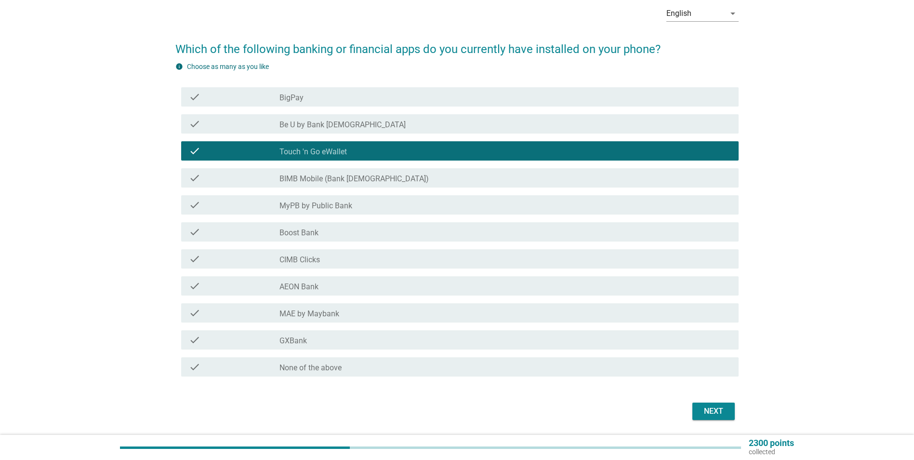
scroll to position [47, 0]
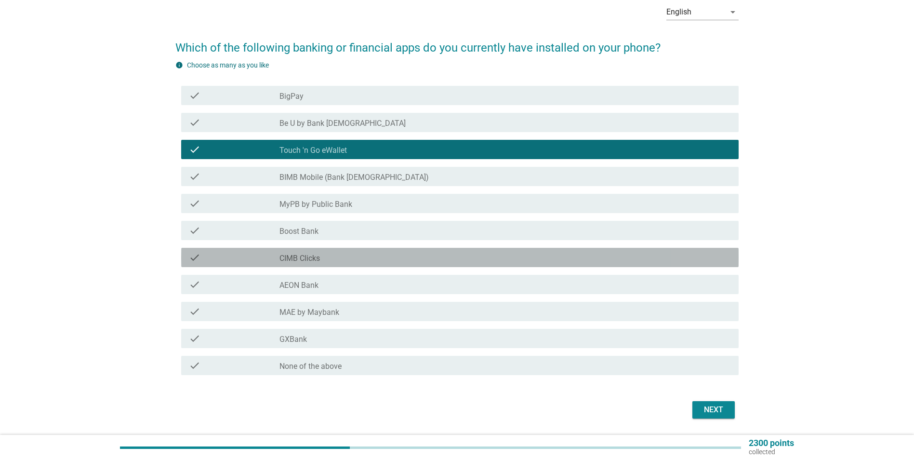
click at [312, 256] on label "CIMB Clicks" at bounding box center [299, 258] width 40 height 10
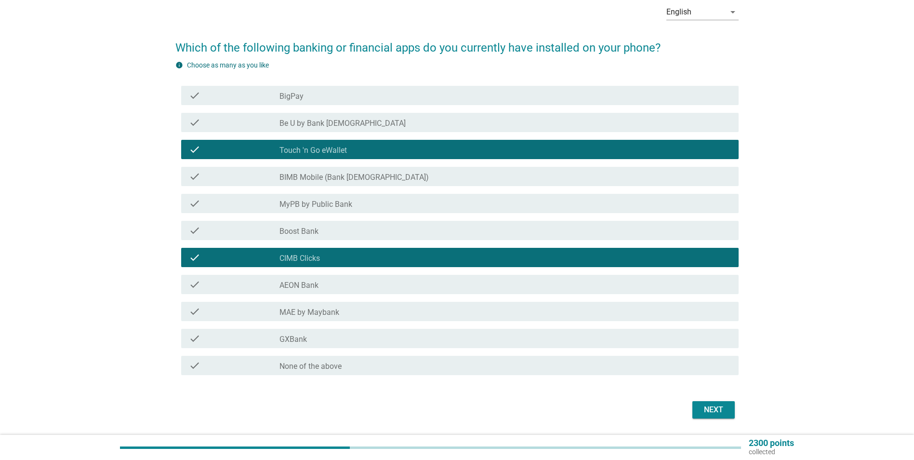
click at [313, 313] on label "MAE by Maybank" at bounding box center [309, 312] width 60 height 10
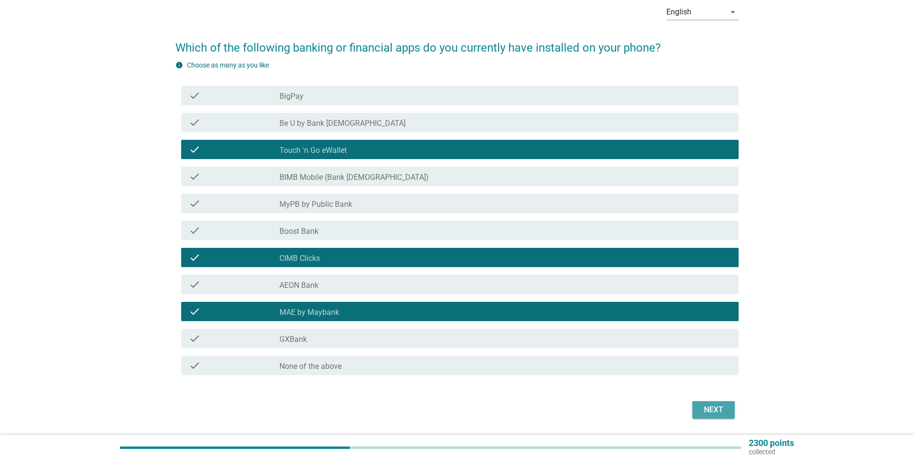
click at [714, 402] on button "Next" at bounding box center [713, 409] width 42 height 17
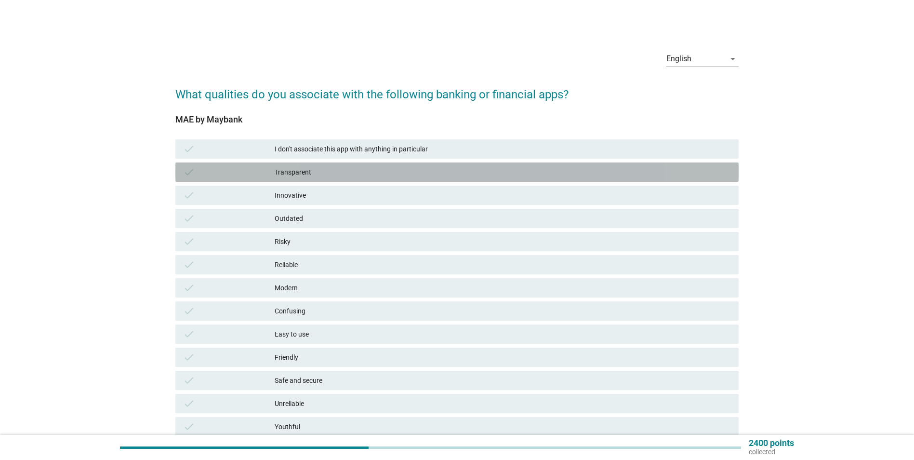
click at [292, 172] on div "Transparent" at bounding box center [503, 172] width 456 height 12
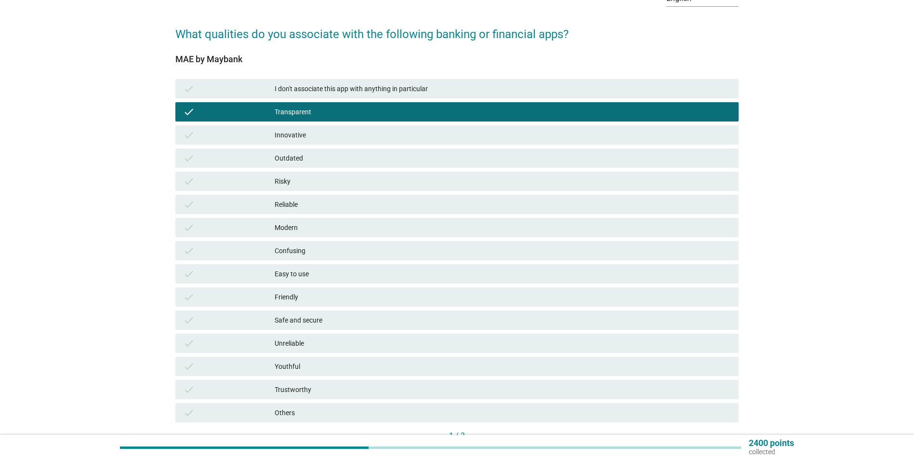
scroll to position [61, 0]
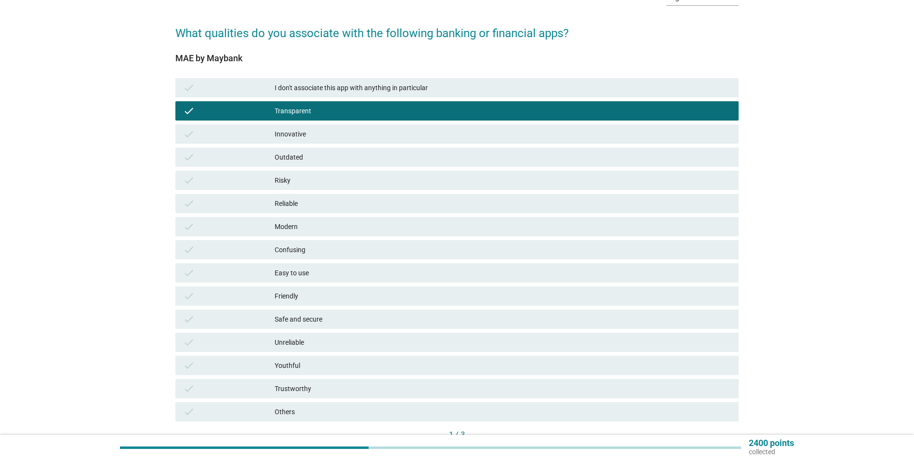
click at [300, 276] on div "Easy to use" at bounding box center [503, 273] width 456 height 12
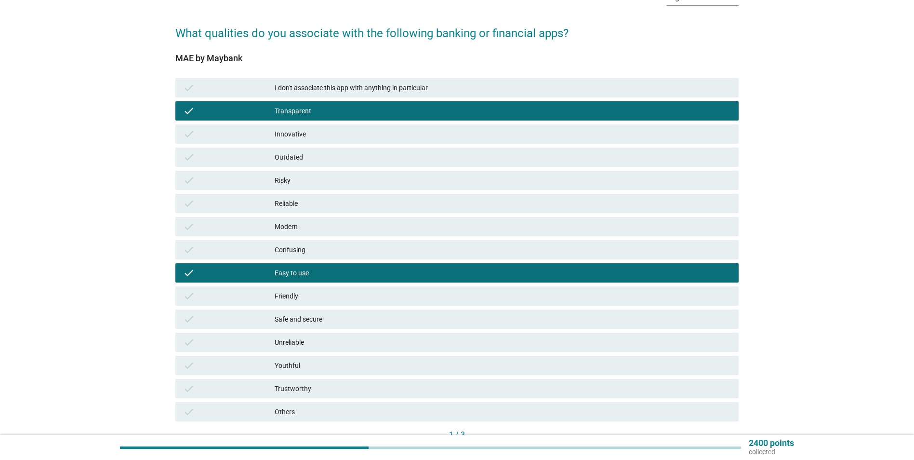
click at [291, 296] on div "Friendly" at bounding box center [503, 296] width 456 height 12
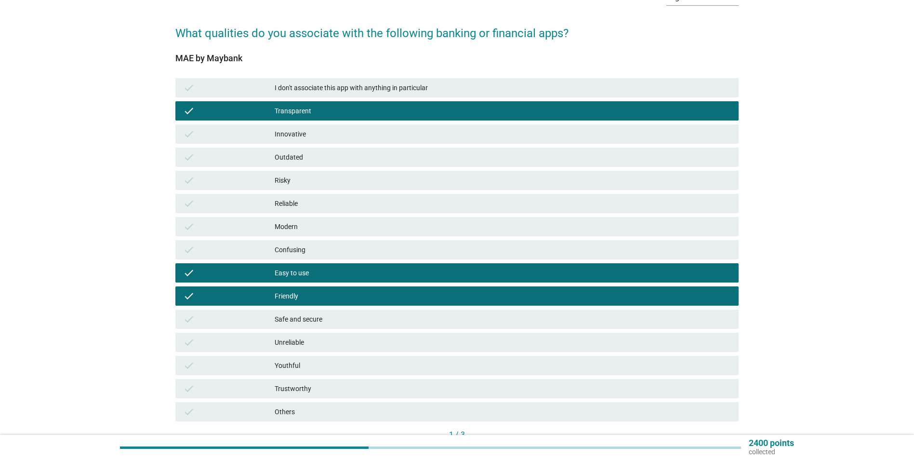
click at [297, 319] on div "Safe and secure" at bounding box center [503, 319] width 456 height 12
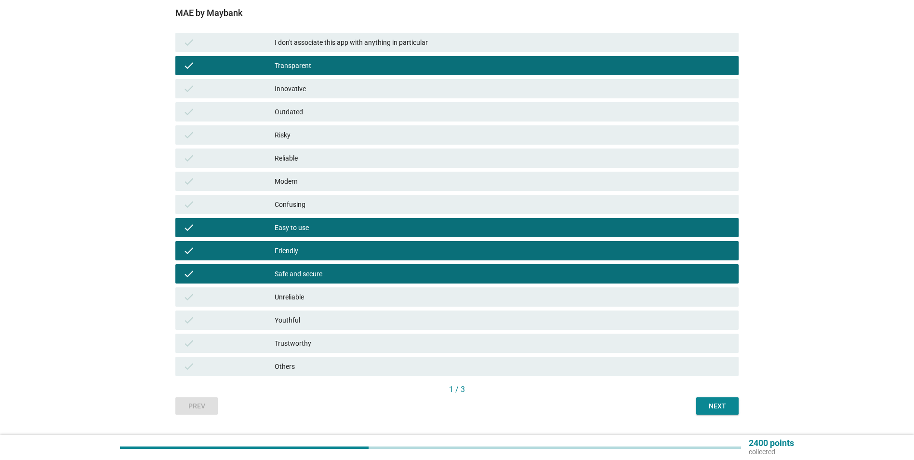
scroll to position [107, 0]
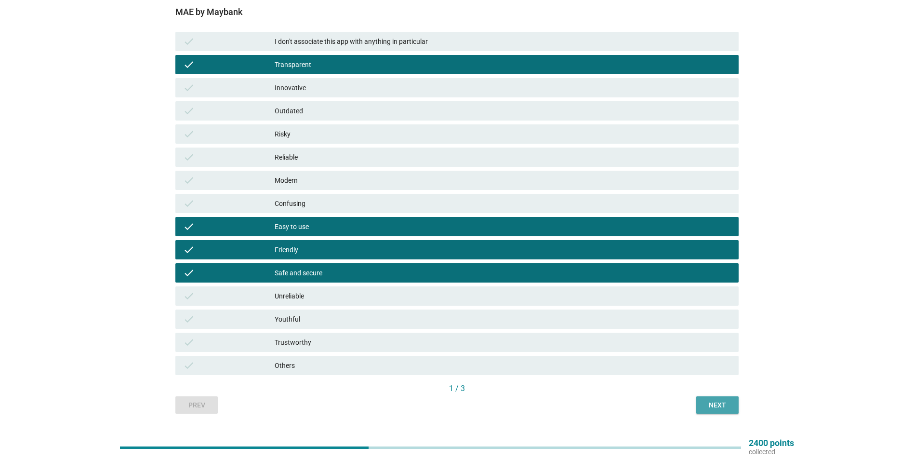
click at [723, 405] on div "Next" at bounding box center [717, 405] width 27 height 10
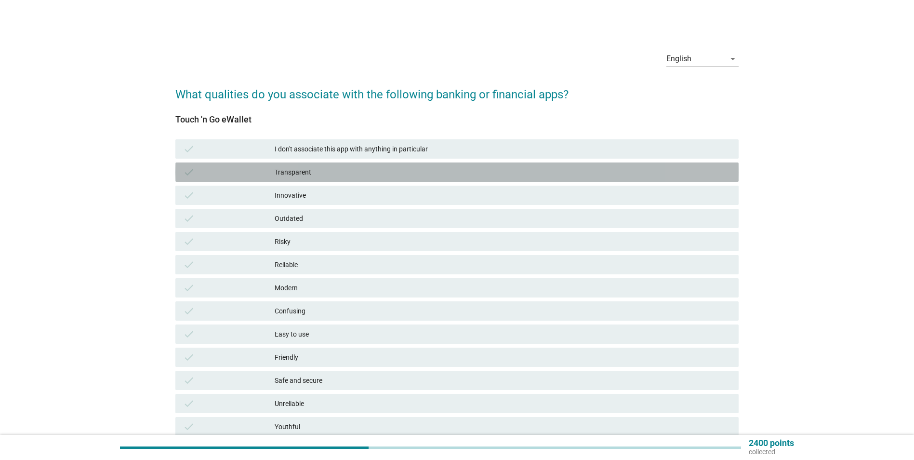
click at [303, 174] on div "Transparent" at bounding box center [503, 172] width 456 height 12
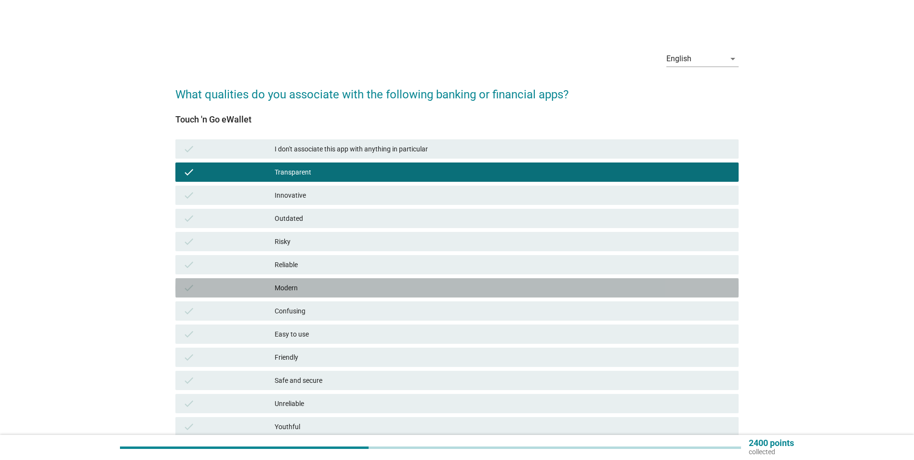
click at [289, 286] on div "Modern" at bounding box center [503, 288] width 456 height 12
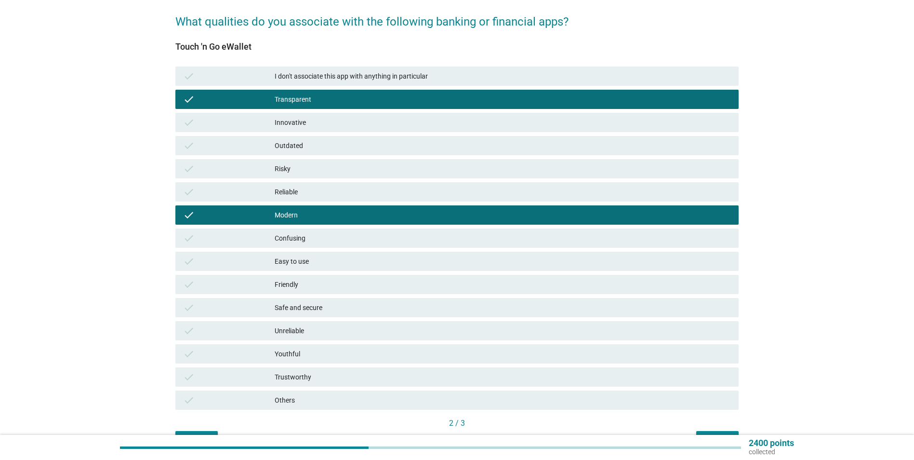
scroll to position [73, 0]
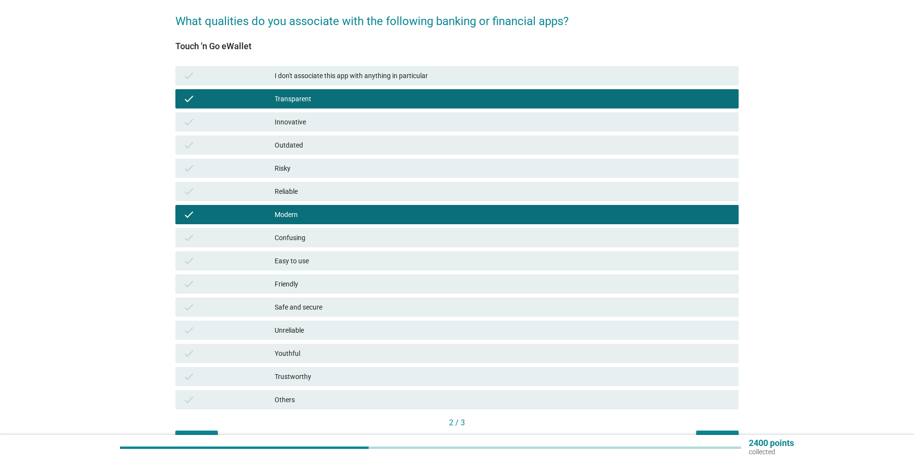
click at [287, 350] on div "Youthful" at bounding box center [503, 353] width 456 height 12
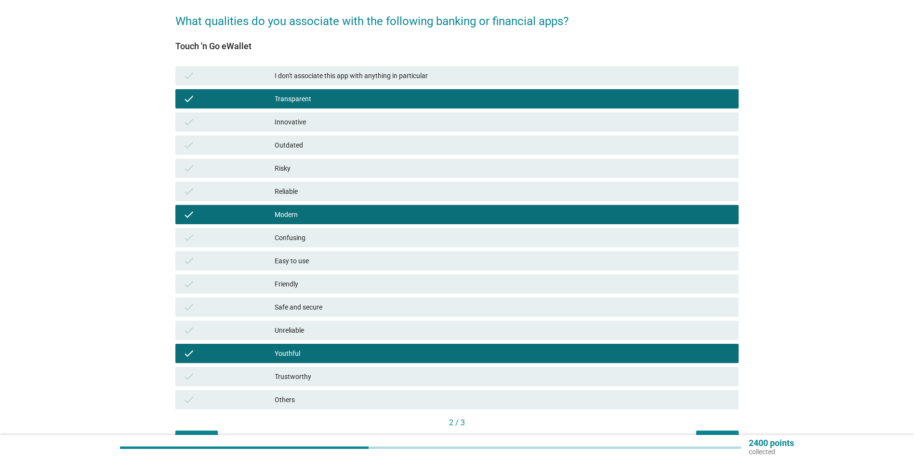
scroll to position [130, 0]
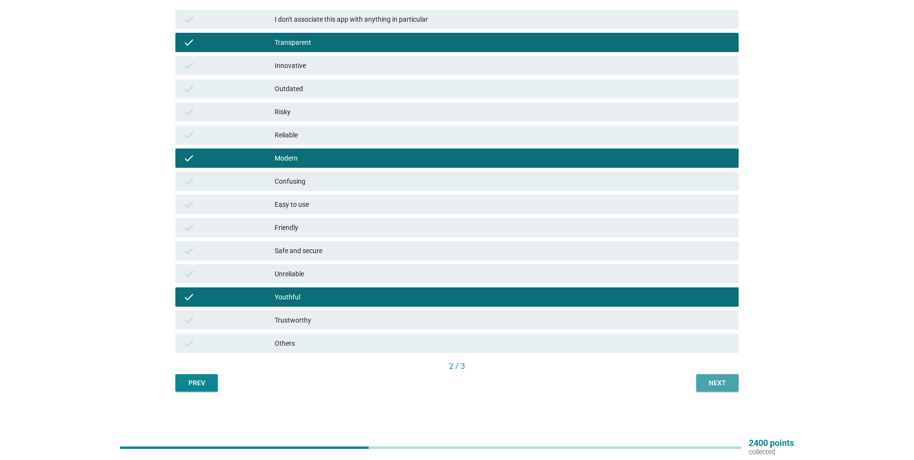
click at [714, 378] on div "Next" at bounding box center [717, 383] width 27 height 10
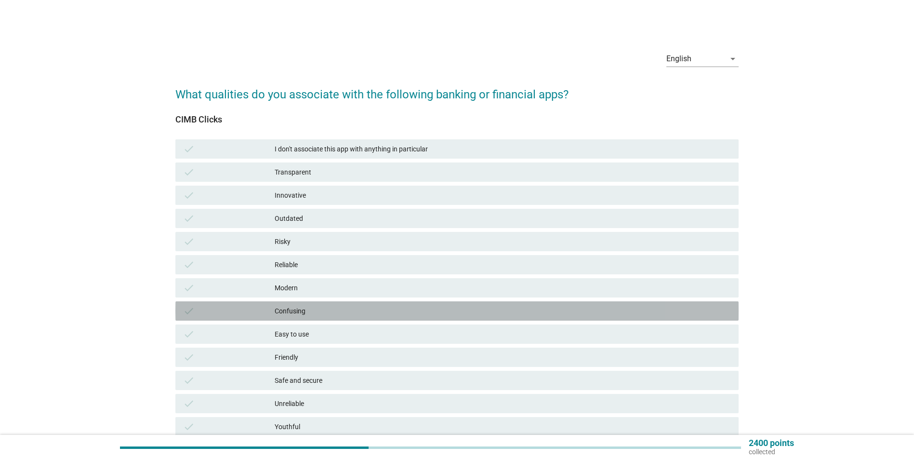
click at [293, 309] on div "Confusing" at bounding box center [503, 311] width 456 height 12
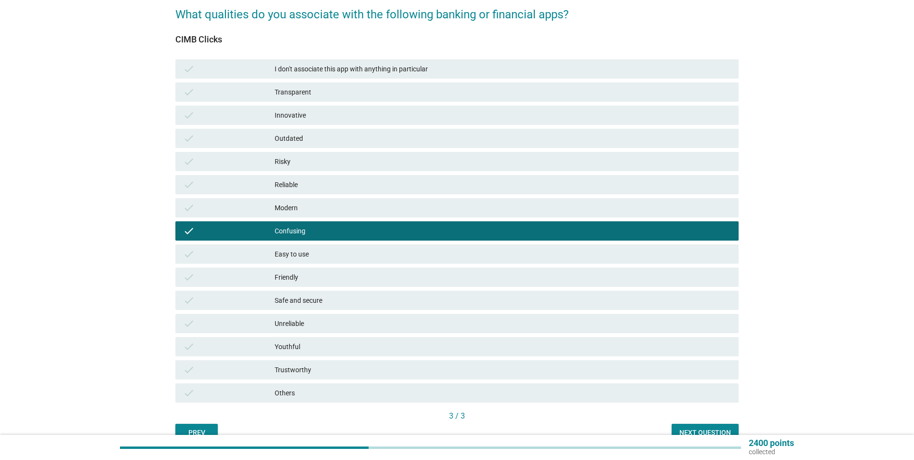
scroll to position [83, 0]
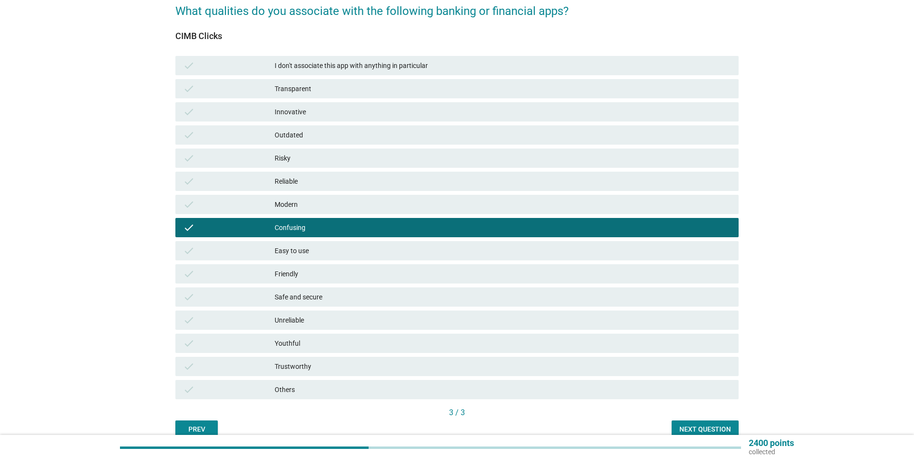
click at [722, 425] on div "Next question" at bounding box center [705, 429] width 52 height 10
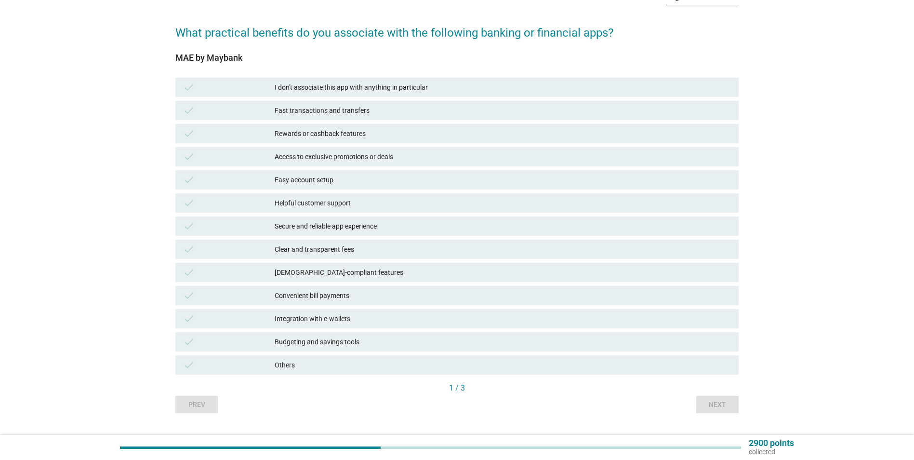
scroll to position [63, 0]
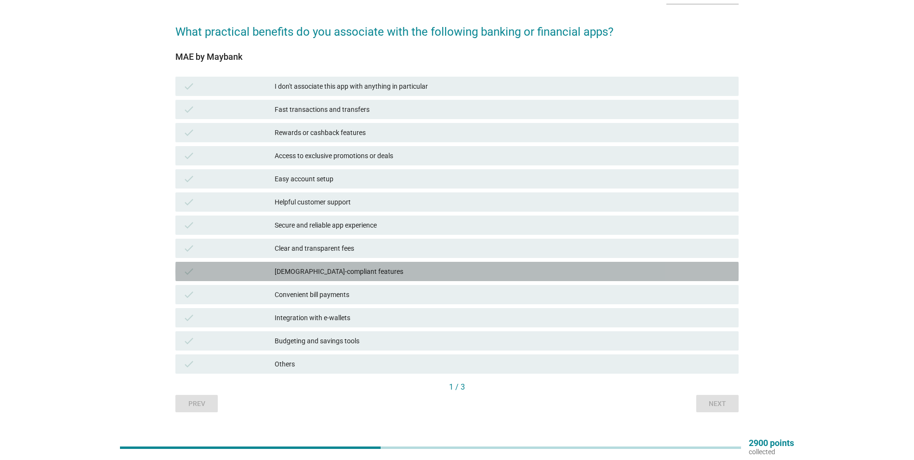
click at [304, 269] on div "Shariah-compliant features" at bounding box center [503, 272] width 456 height 12
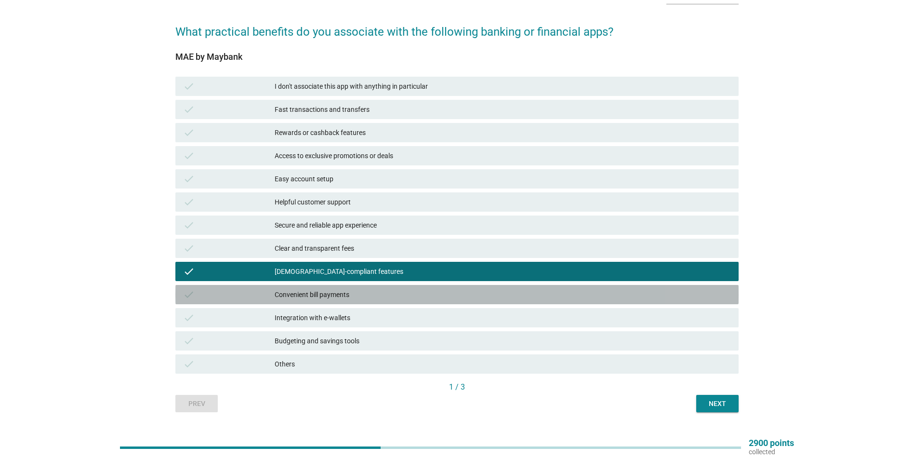
click at [301, 292] on div "Convenient bill payments" at bounding box center [503, 295] width 456 height 12
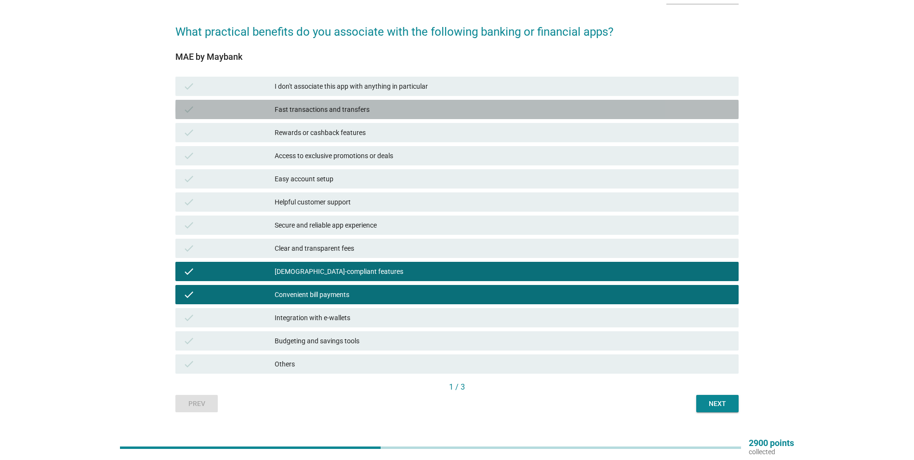
click at [315, 112] on div "Fast transactions and transfers" at bounding box center [503, 110] width 456 height 12
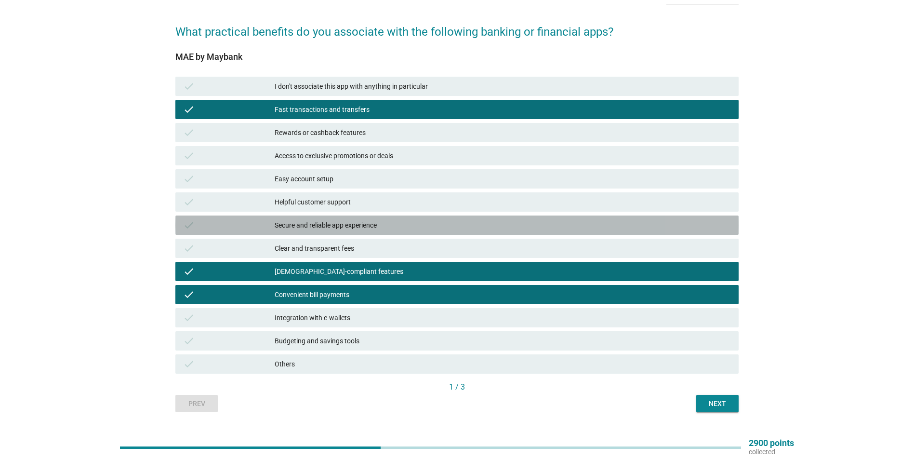
click at [345, 225] on div "Secure and reliable app experience" at bounding box center [503, 225] width 456 height 12
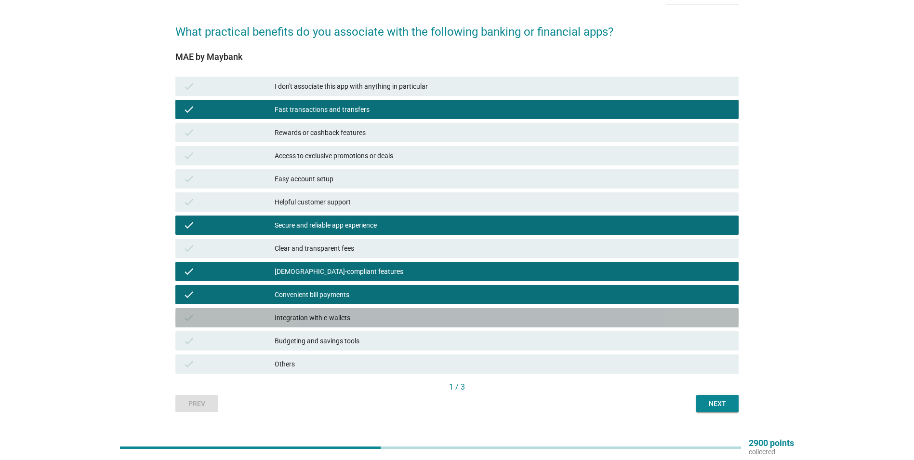
click at [358, 322] on div "Integration with e-wallets" at bounding box center [503, 318] width 456 height 12
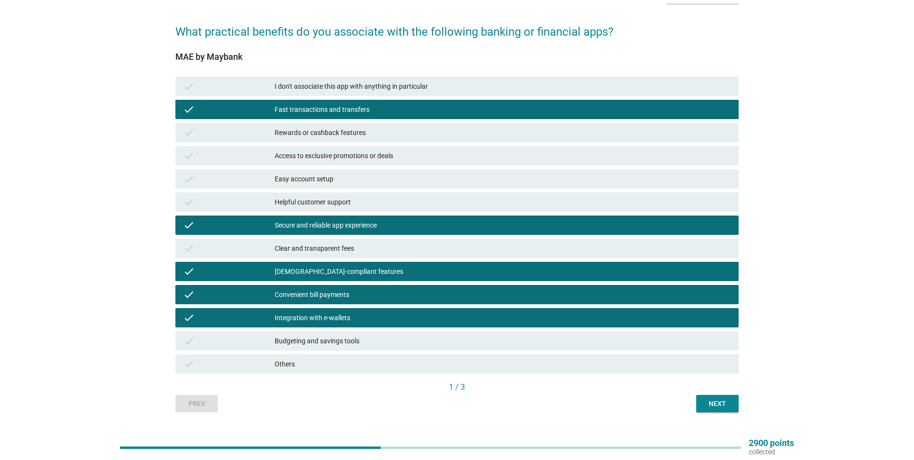
click at [709, 401] on div "Next" at bounding box center [717, 404] width 27 height 10
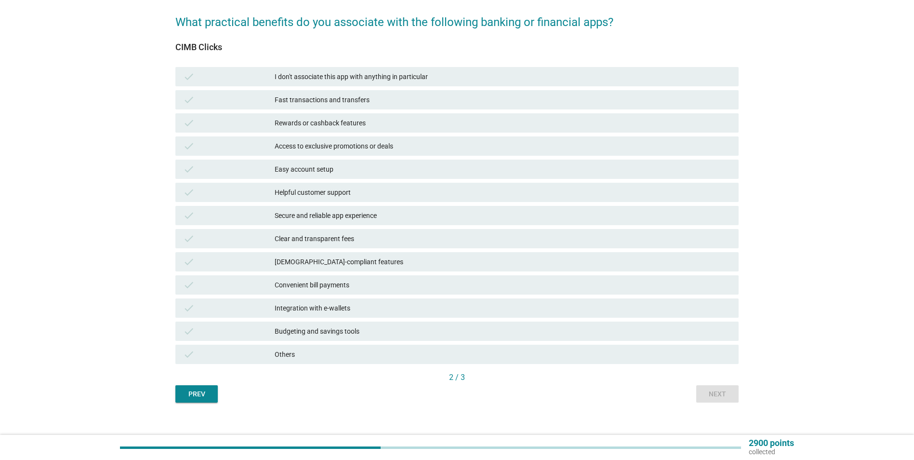
scroll to position [73, 0]
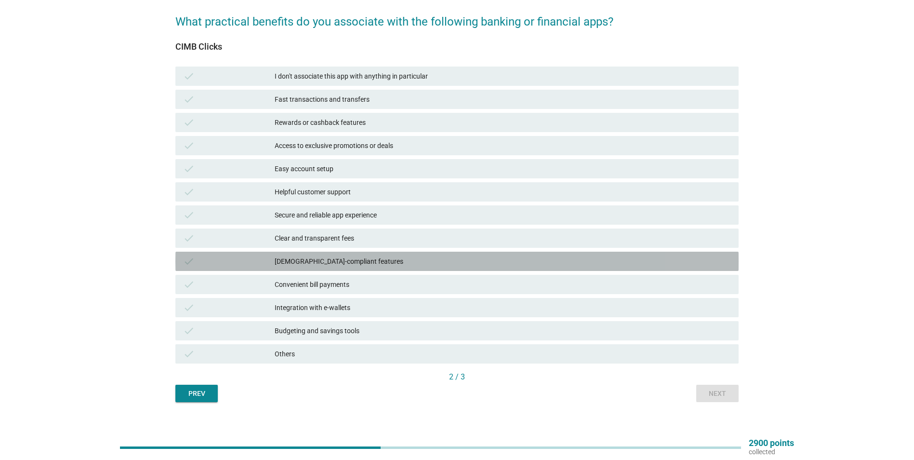
click at [311, 259] on div "Shariah-compliant features" at bounding box center [503, 261] width 456 height 12
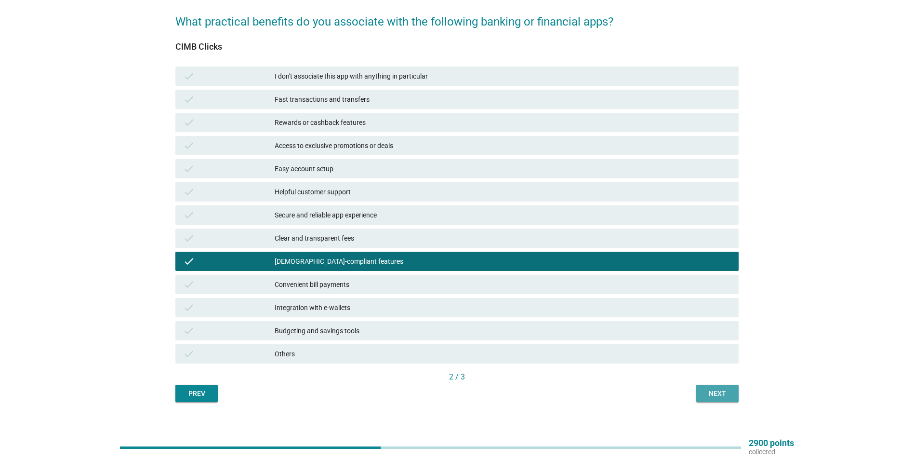
click at [709, 385] on button "Next" at bounding box center [717, 393] width 42 height 17
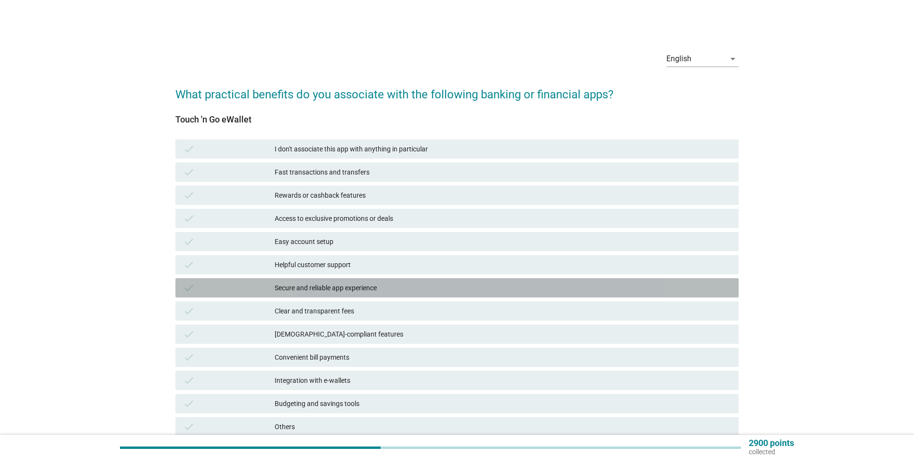
click at [332, 289] on div "Secure and reliable app experience" at bounding box center [503, 288] width 456 height 12
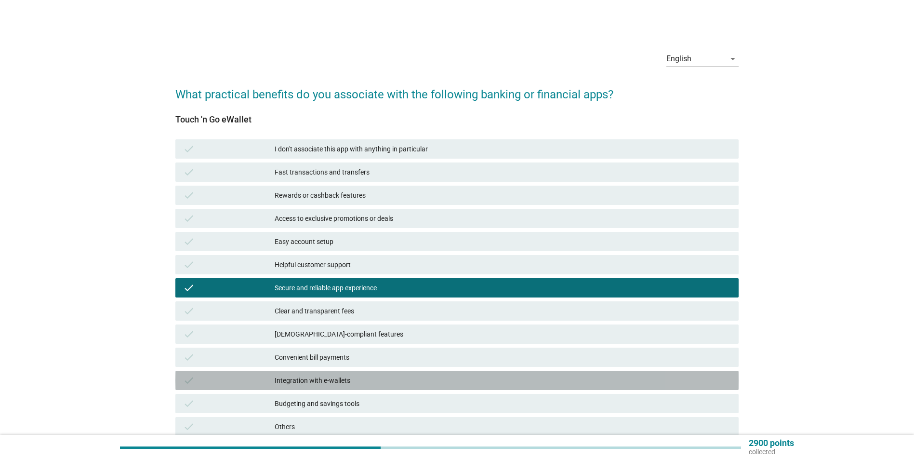
click at [322, 383] on div "Integration with e-wallets" at bounding box center [503, 380] width 456 height 12
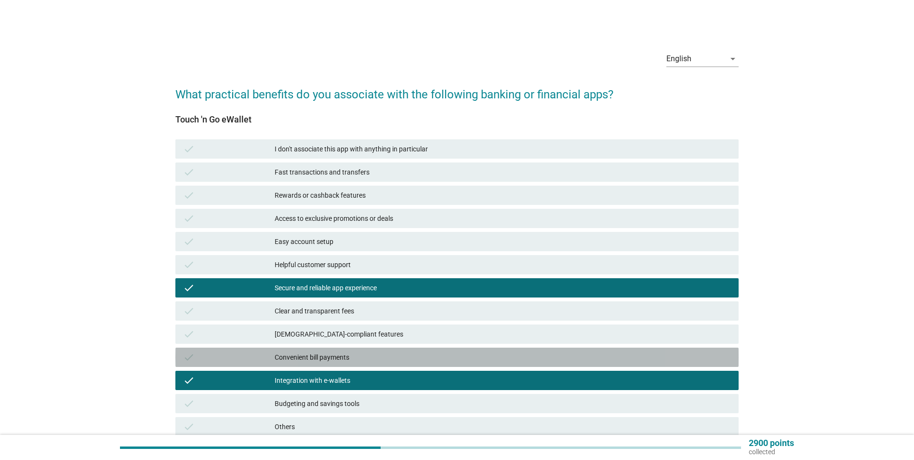
click at [324, 362] on div "Convenient bill payments" at bounding box center [503, 357] width 456 height 12
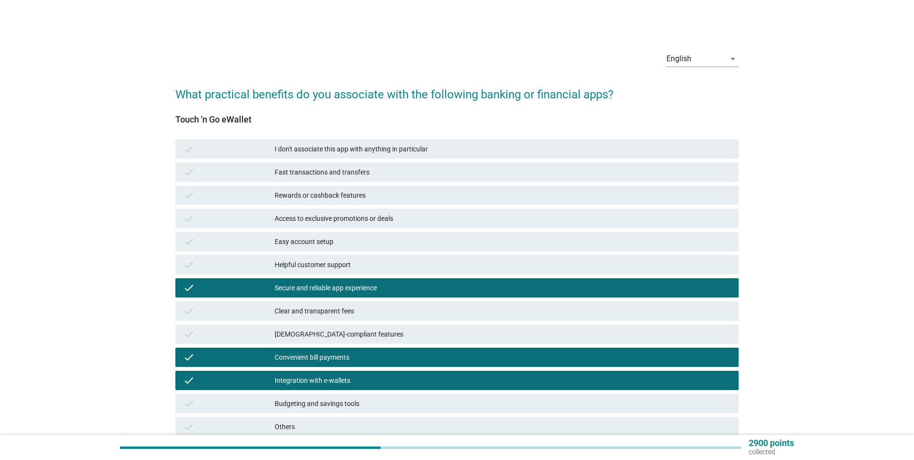
click at [324, 339] on div "Shariah-compliant features" at bounding box center [503, 334] width 456 height 12
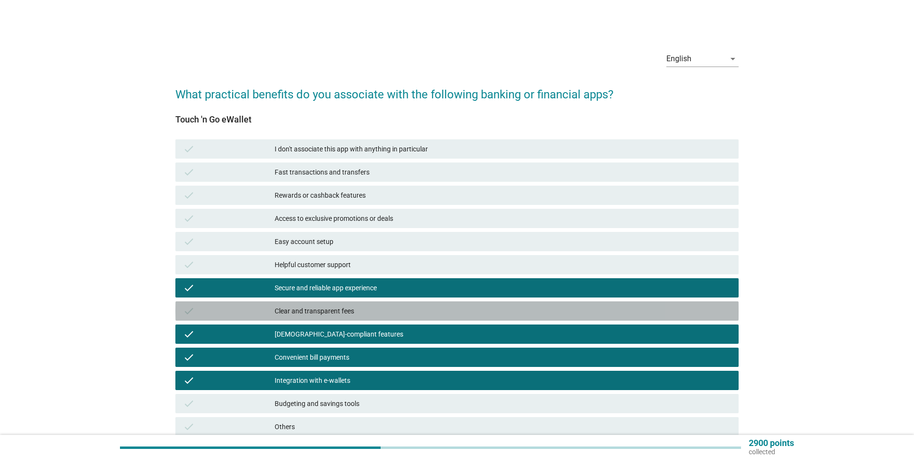
click at [324, 309] on div "Clear and transparent fees" at bounding box center [503, 311] width 456 height 12
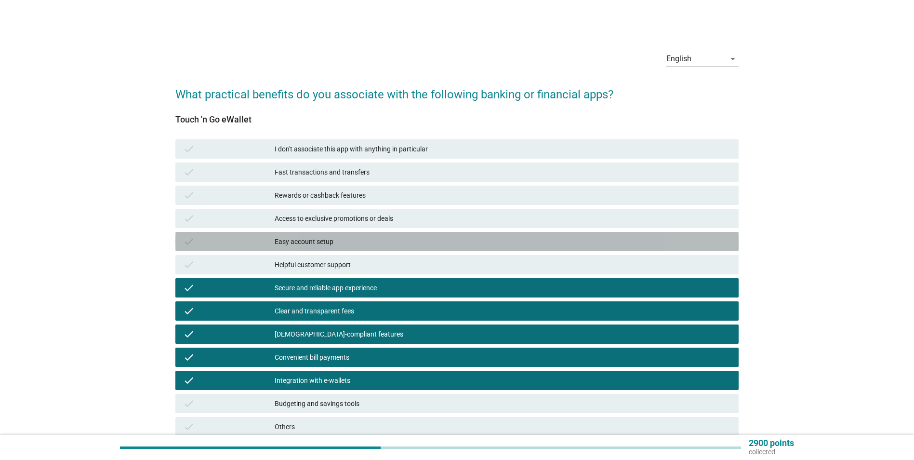
click at [319, 242] on div "Easy account setup" at bounding box center [503, 242] width 456 height 12
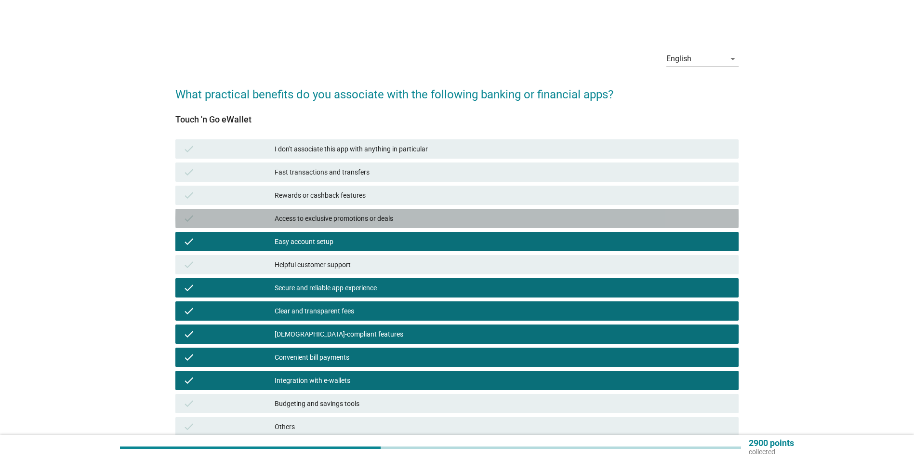
click at [316, 221] on div "Access to exclusive promotions or deals" at bounding box center [503, 219] width 456 height 12
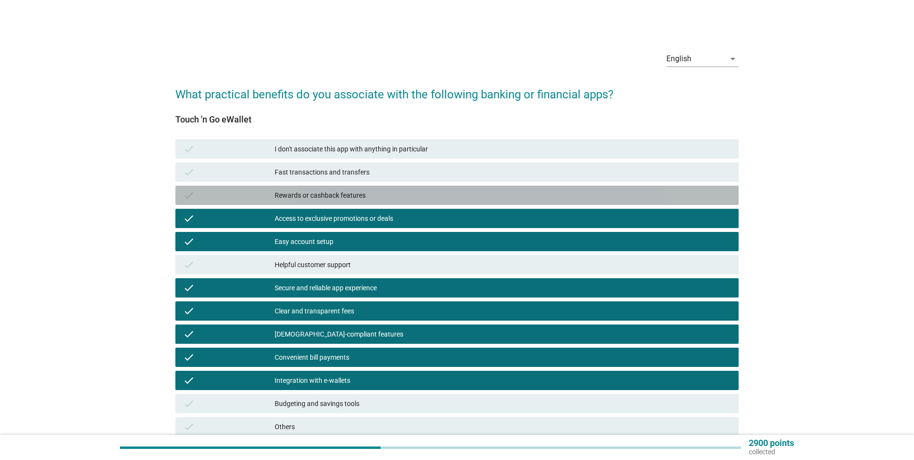
click at [311, 197] on div "Rewards or cashback features" at bounding box center [503, 195] width 456 height 12
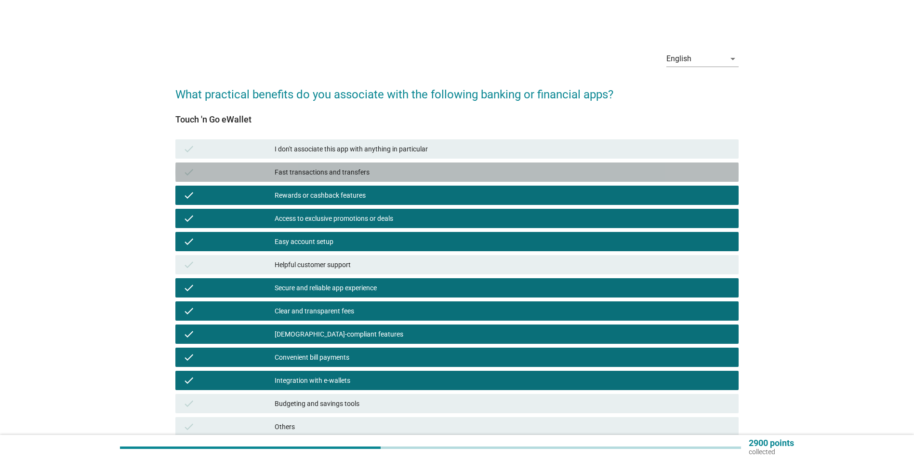
click at [312, 169] on div "Fast transactions and transfers" at bounding box center [503, 172] width 456 height 12
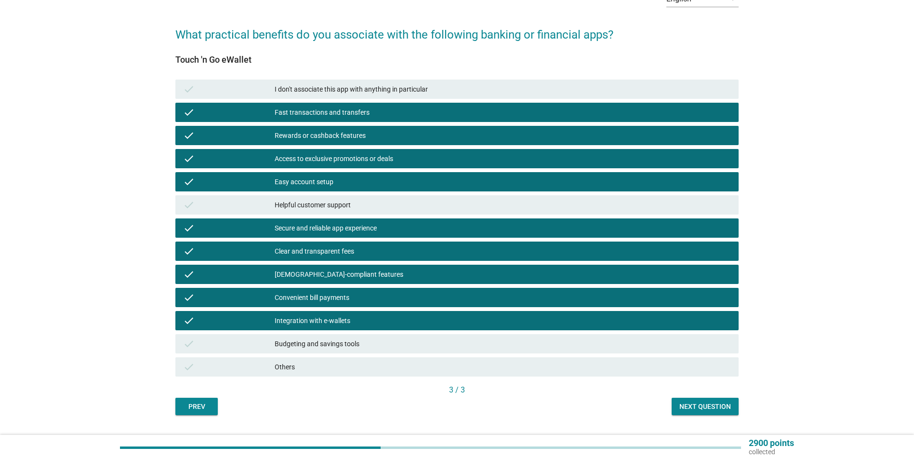
scroll to position [65, 0]
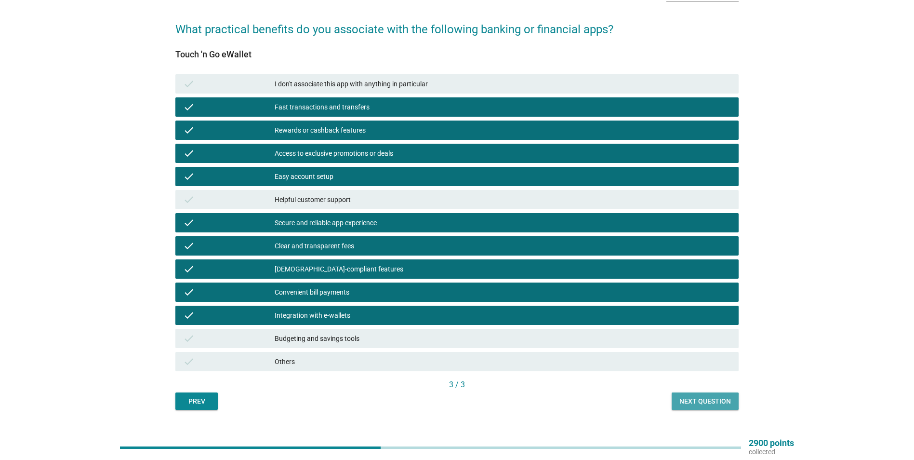
click at [700, 398] on div "Next question" at bounding box center [705, 401] width 52 height 10
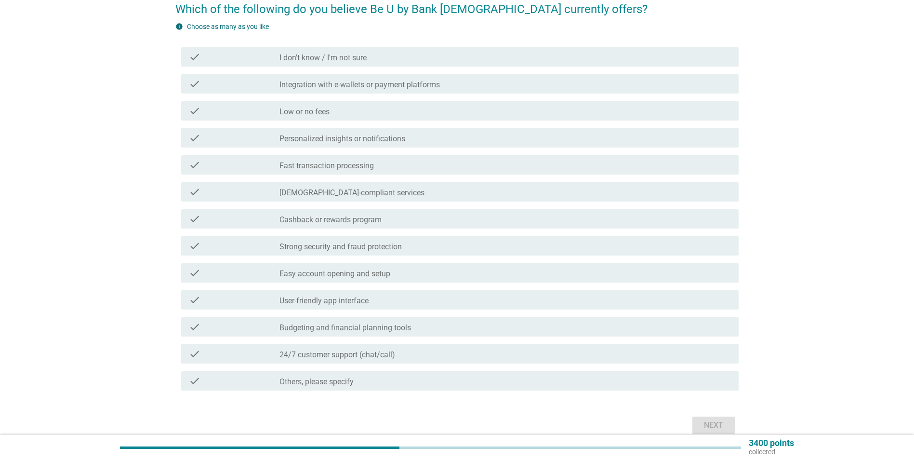
scroll to position [86, 0]
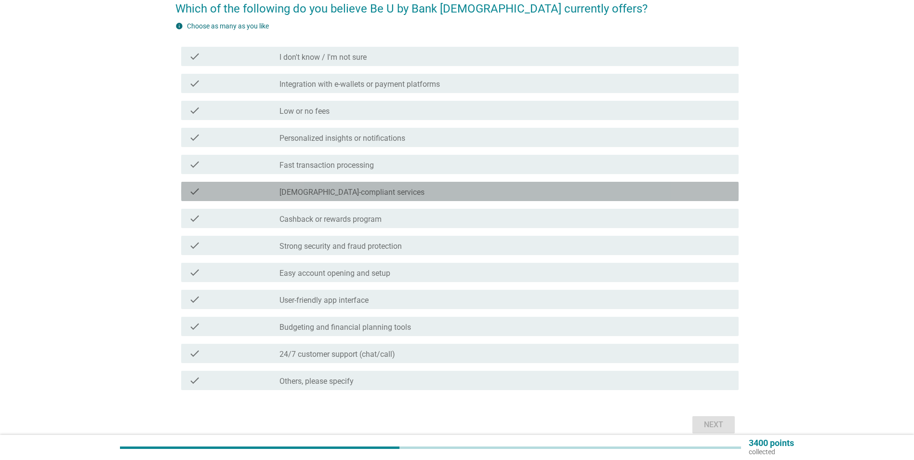
click at [307, 189] on label "Shariah-compliant services" at bounding box center [351, 192] width 145 height 10
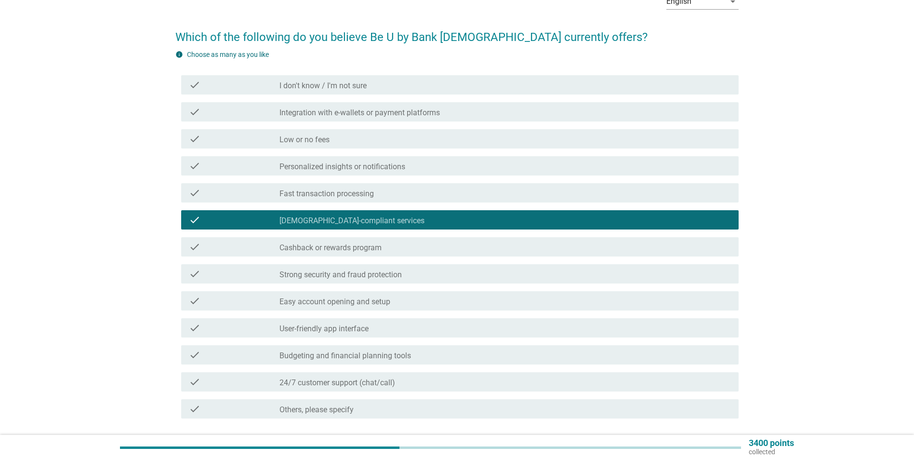
scroll to position [57, 0]
click at [327, 113] on label "Integration with e-wallets or payment platforms" at bounding box center [359, 113] width 160 height 10
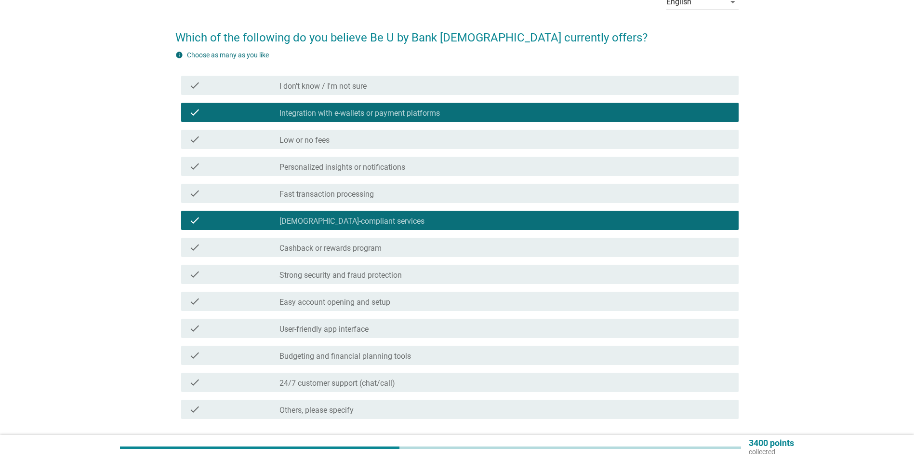
scroll to position [131, 0]
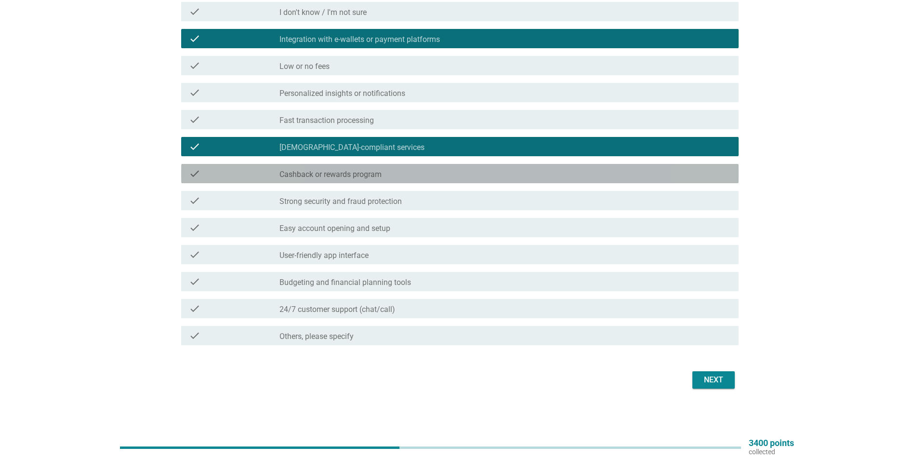
click at [375, 177] on label "Cashback or rewards program" at bounding box center [330, 175] width 102 height 10
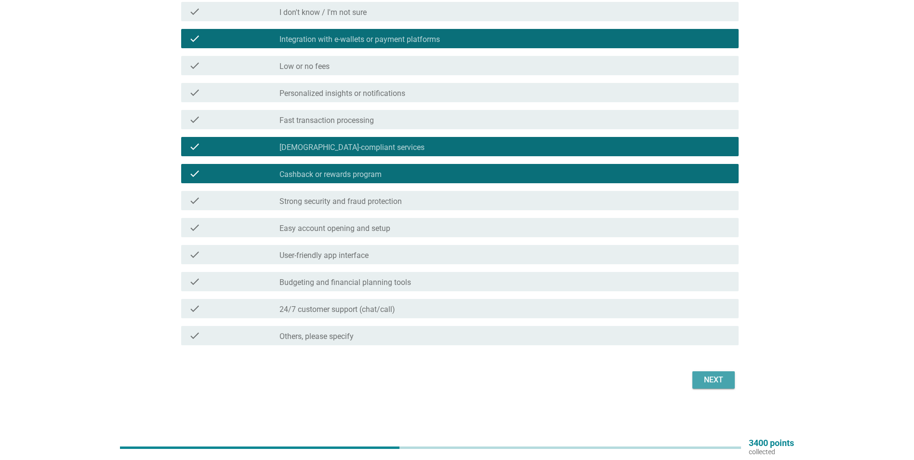
click at [712, 374] on div "Next" at bounding box center [713, 380] width 27 height 12
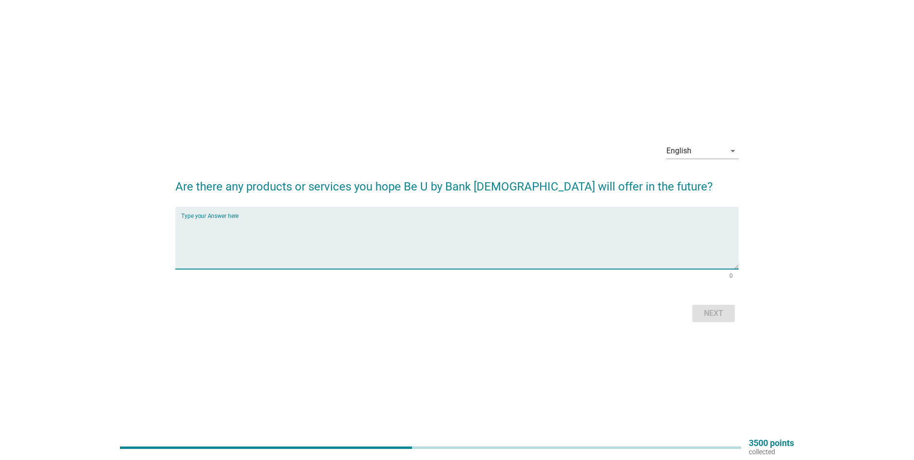
click at [366, 223] on textarea "Type your Answer here" at bounding box center [460, 243] width 558 height 51
type textarea "Focus on one apps only that able to integrate with many payment medium and also…"
click at [713, 309] on div "Next" at bounding box center [713, 313] width 27 height 12
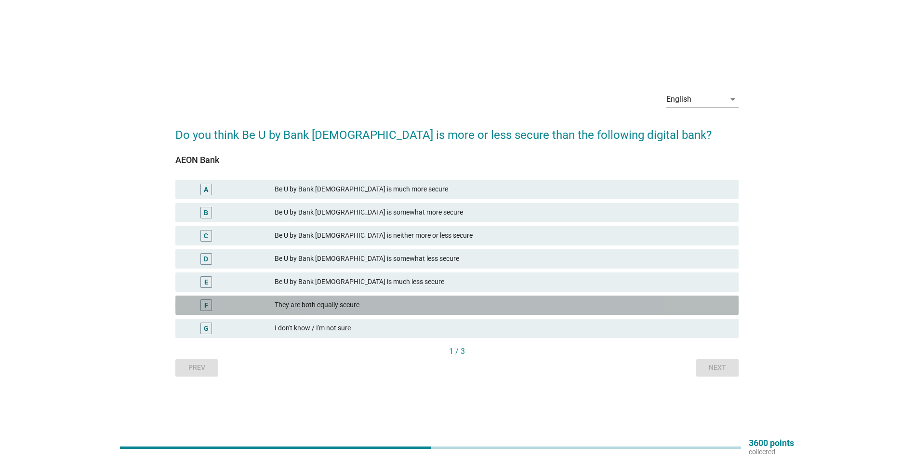
click at [328, 300] on div "They are both equally secure" at bounding box center [503, 305] width 456 height 12
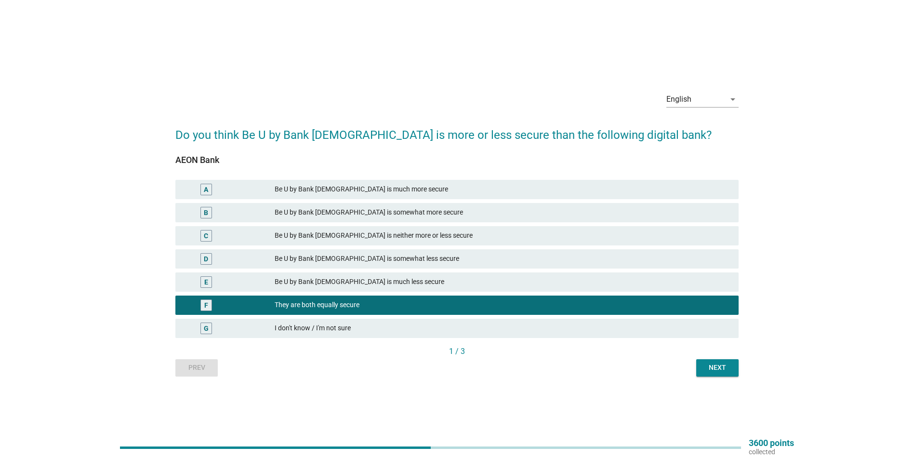
click at [382, 257] on div "Be U by Bank Islam is somewhat less secure" at bounding box center [503, 259] width 456 height 12
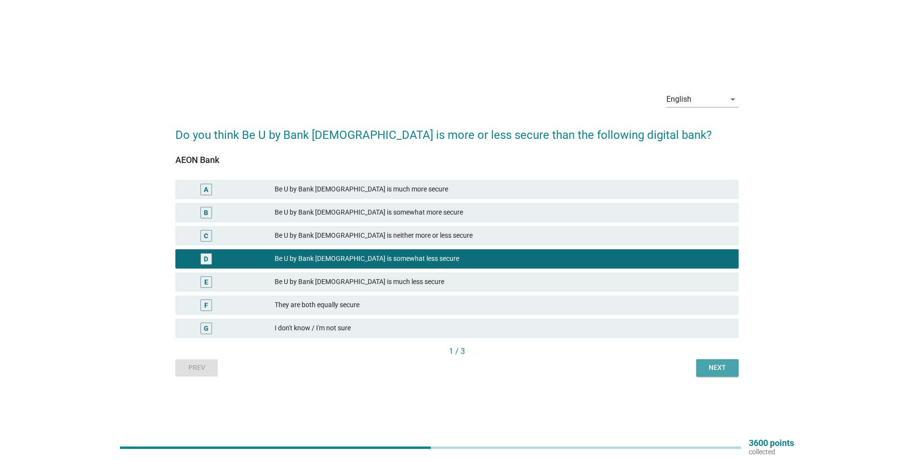
click at [712, 372] on div "Next" at bounding box center [717, 367] width 27 height 10
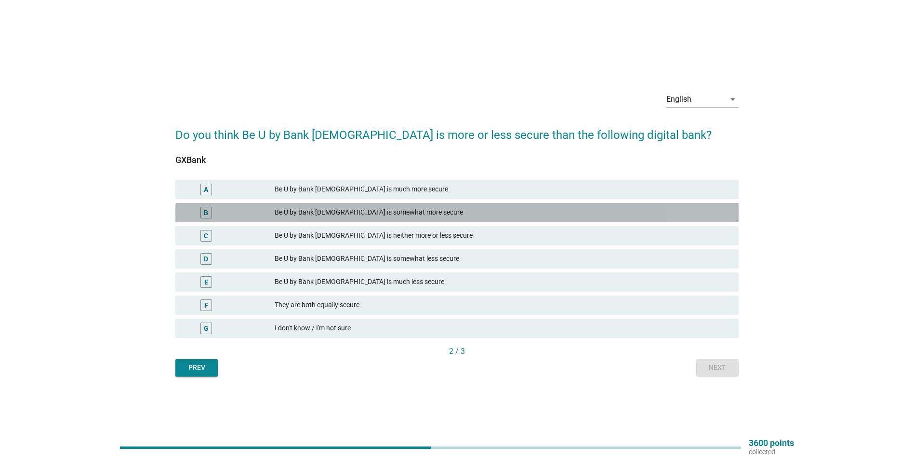
click at [363, 216] on div "Be U by Bank Islam is somewhat more secure" at bounding box center [503, 213] width 456 height 12
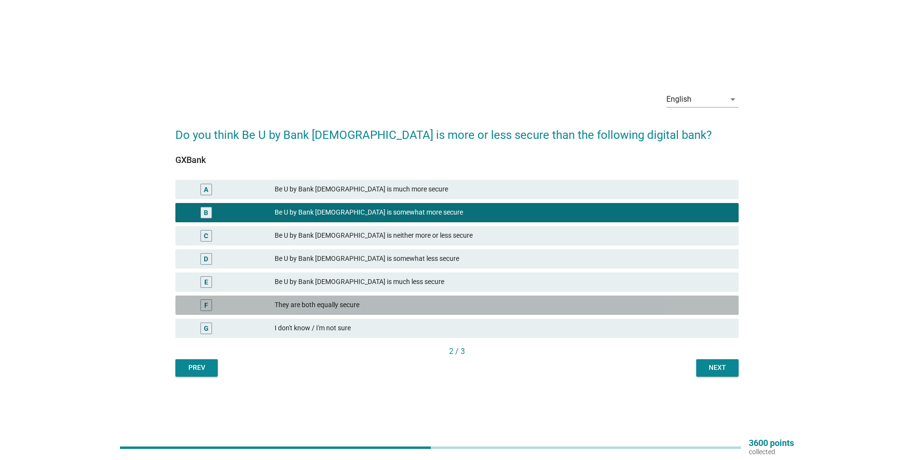
click at [325, 309] on div "They are both equally secure" at bounding box center [503, 305] width 456 height 12
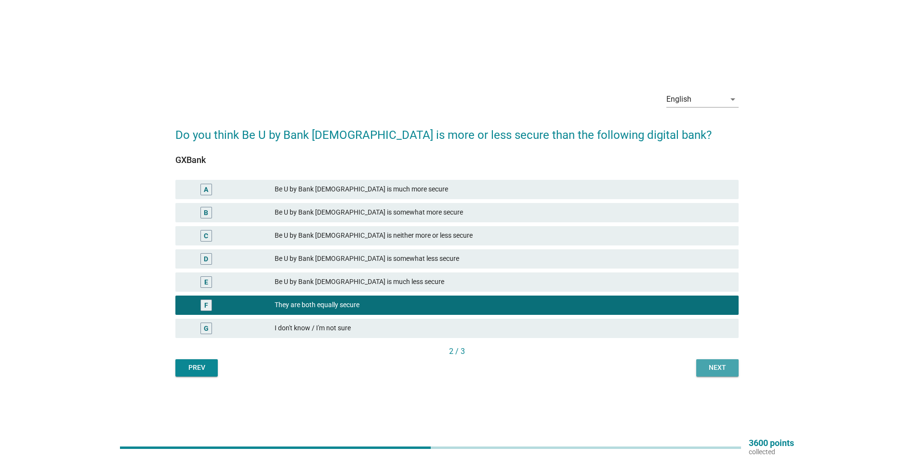
click at [713, 361] on button "Next" at bounding box center [717, 367] width 42 height 17
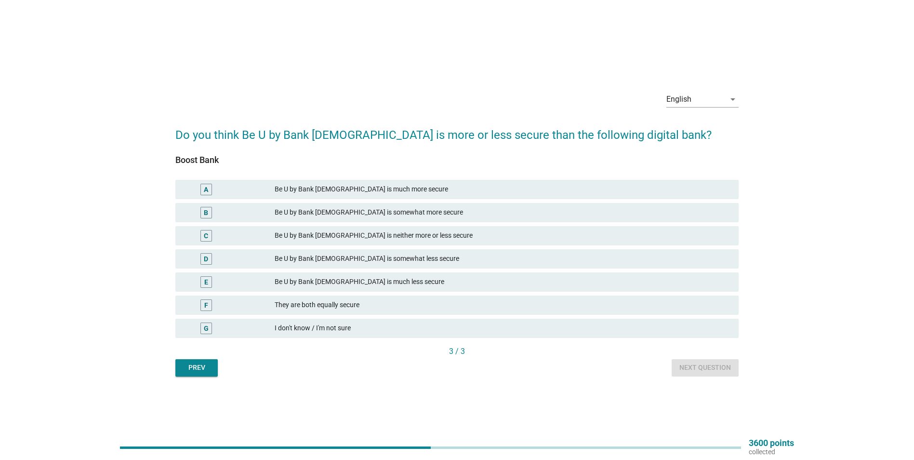
click at [350, 262] on div "Be U by Bank Islam is somewhat less secure" at bounding box center [503, 259] width 456 height 12
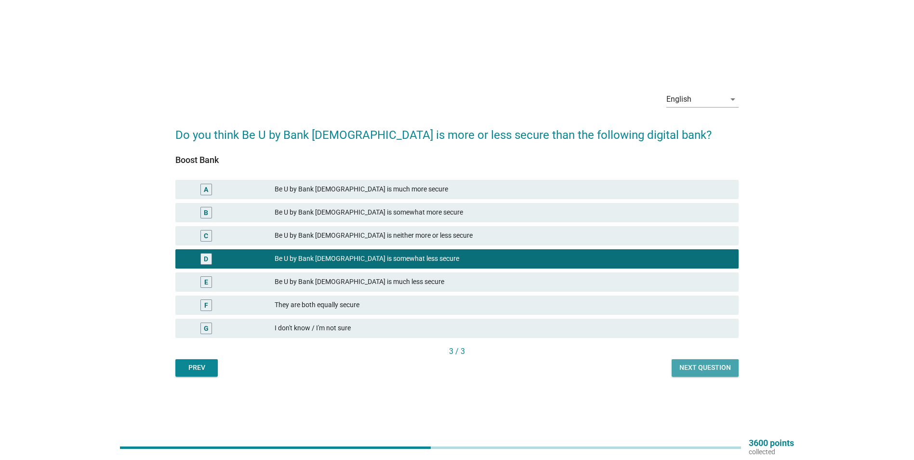
click at [698, 368] on div "Next question" at bounding box center [705, 367] width 52 height 10
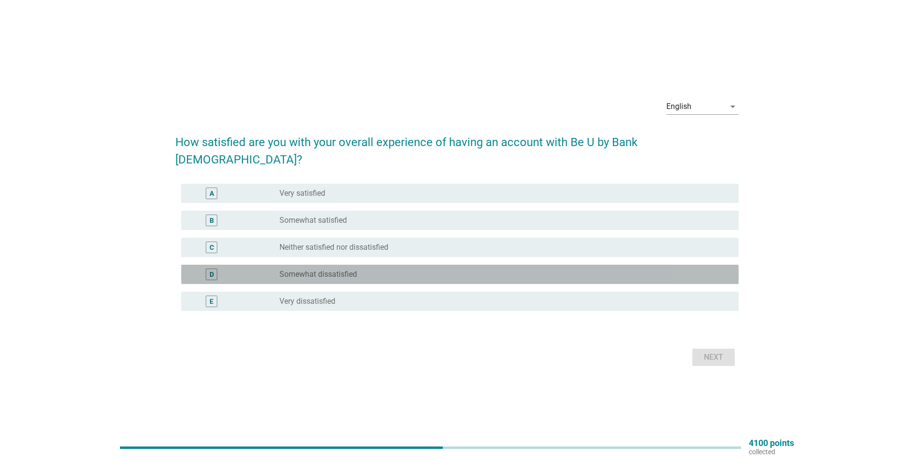
click at [334, 269] on label "Somewhat dissatisfied" at bounding box center [318, 274] width 78 height 10
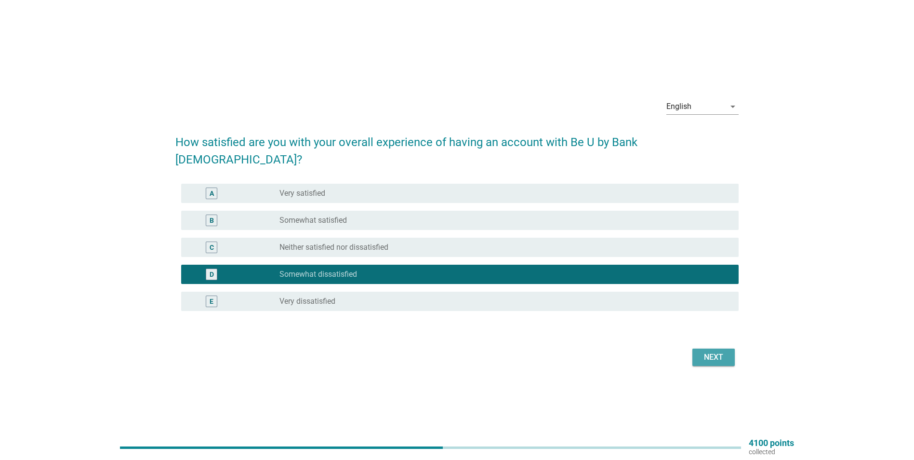
click at [719, 353] on div "Next" at bounding box center [713, 357] width 27 height 12
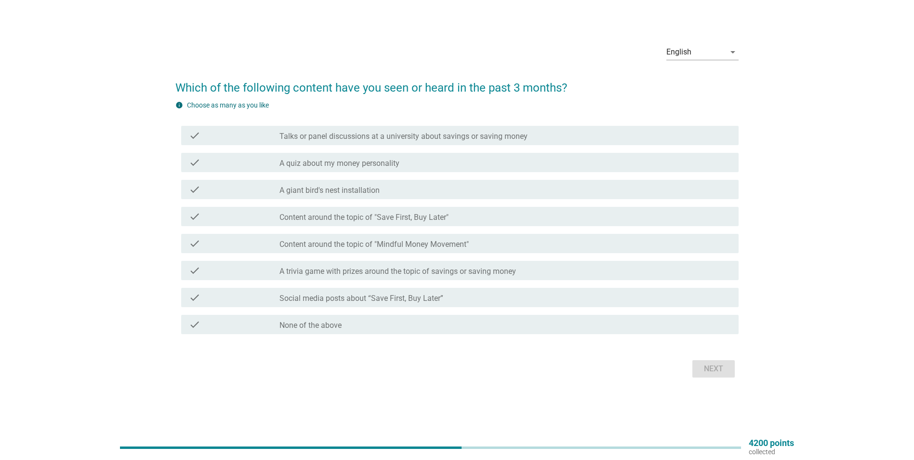
scroll to position [25, 0]
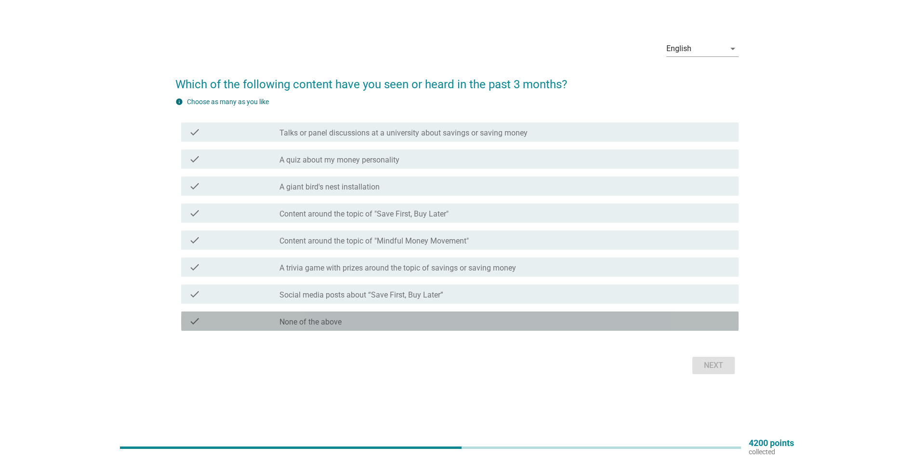
click at [320, 323] on label "None of the above" at bounding box center [310, 322] width 62 height 10
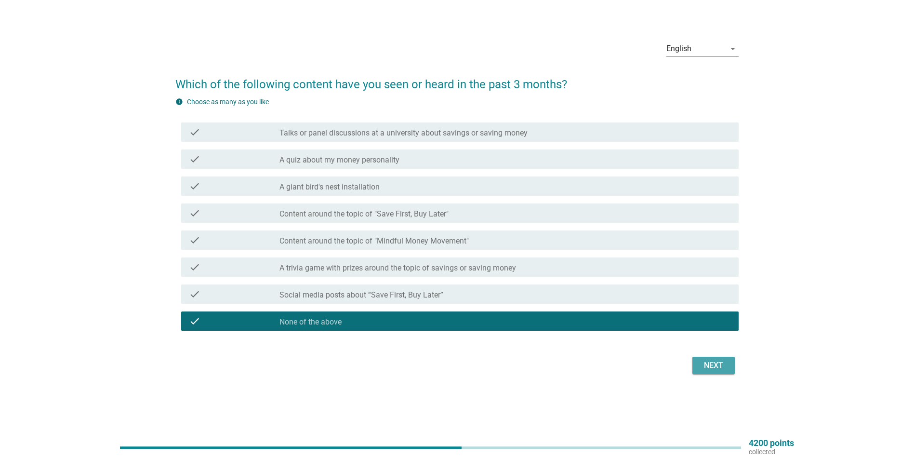
click at [726, 370] on div "Next" at bounding box center [713, 365] width 27 height 12
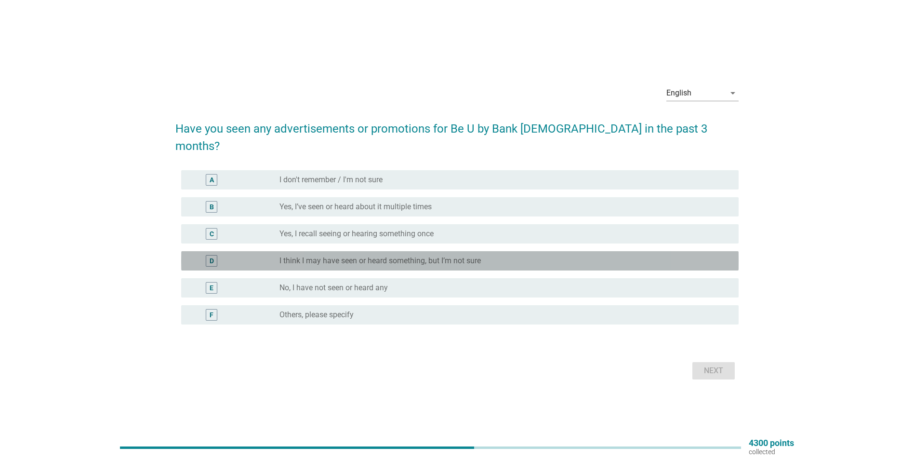
click at [364, 256] on label "I think I may have seen or heard something, but I’m not sure" at bounding box center [379, 261] width 201 height 10
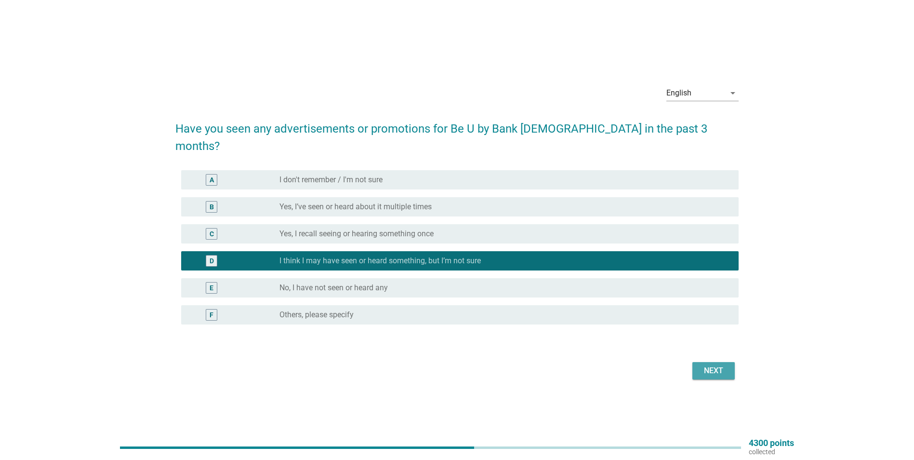
click at [720, 365] on div "Next" at bounding box center [713, 371] width 27 height 12
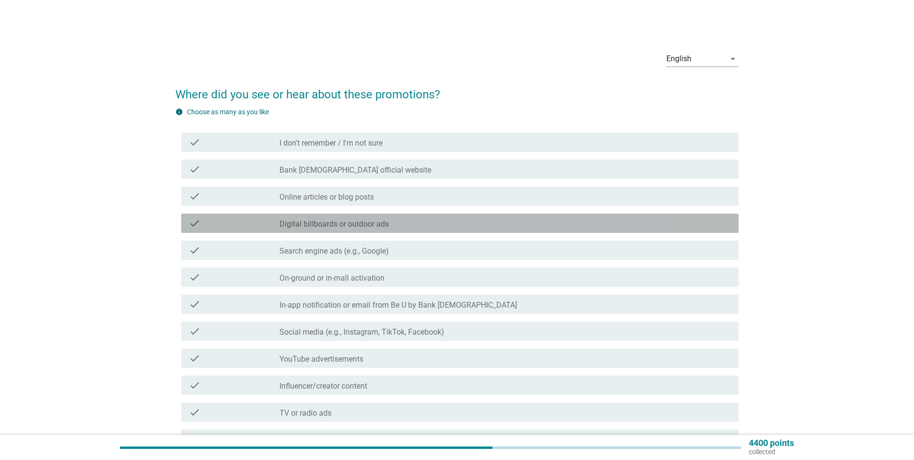
click at [366, 220] on label "Digital billboards or outdoor ads" at bounding box center [333, 224] width 109 height 10
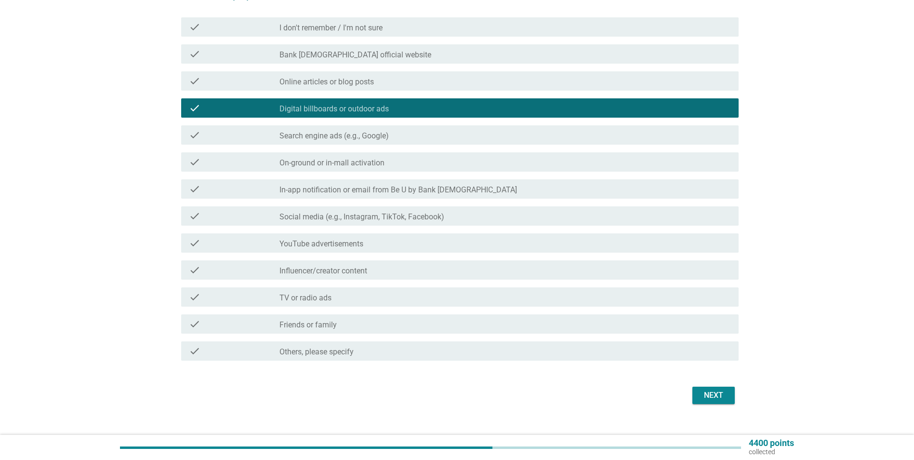
scroll to position [117, 0]
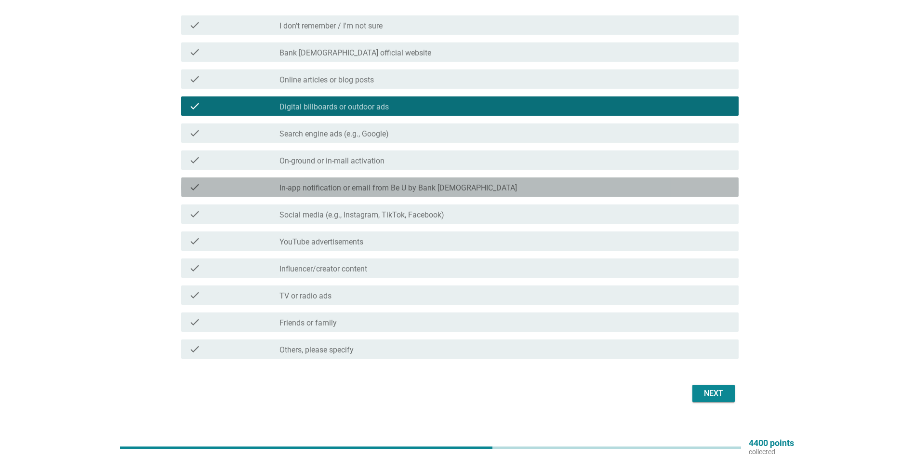
click at [430, 192] on label "In-app notification or email from Be U by Bank Islam" at bounding box center [398, 188] width 238 height 10
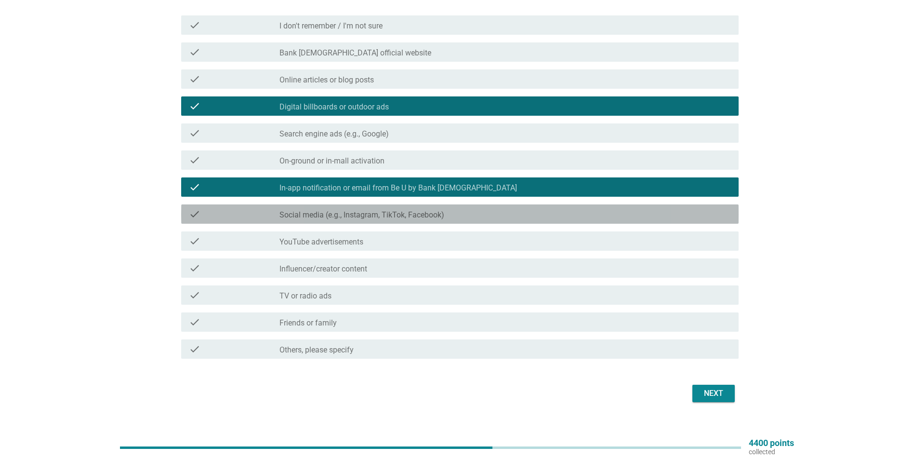
click at [344, 213] on label "Social media (e.g., Instagram, TikTok, Facebook)" at bounding box center [361, 215] width 165 height 10
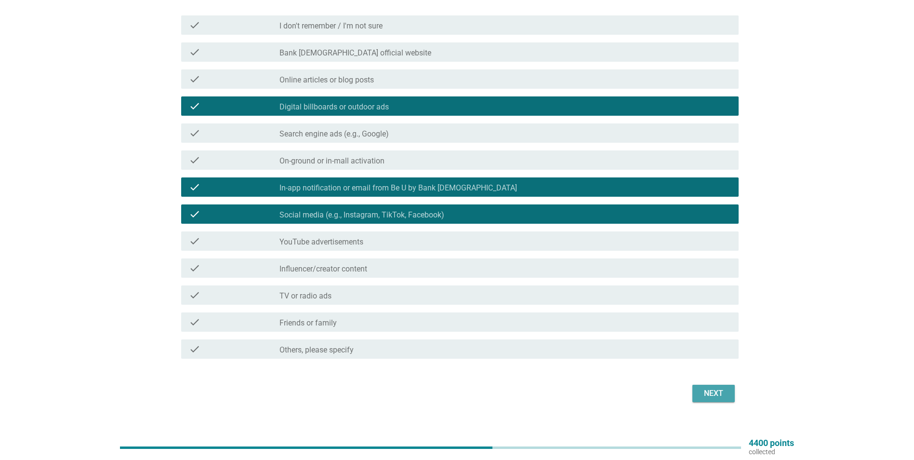
click at [709, 392] on div "Next" at bounding box center [713, 393] width 27 height 12
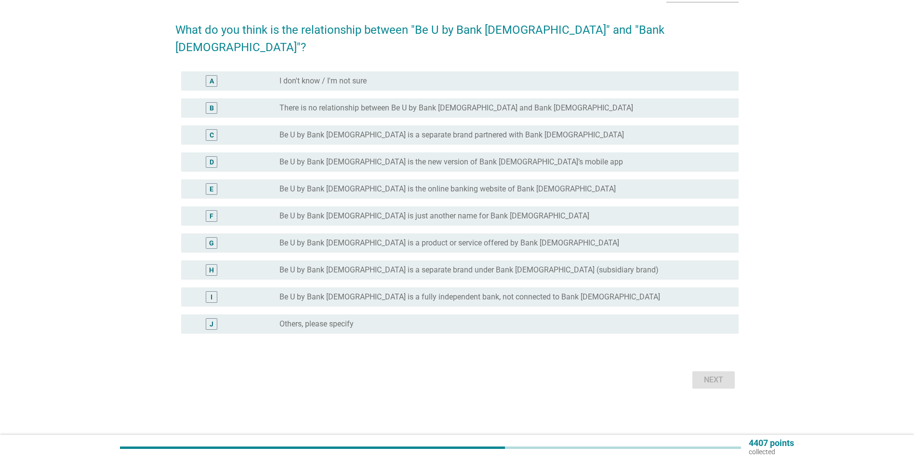
scroll to position [0, 0]
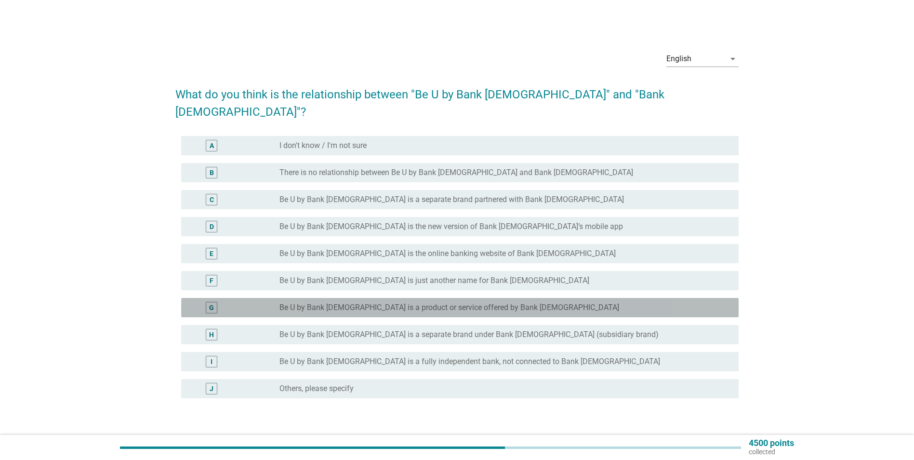
click at [428, 303] on label "Be U by Bank Islam is a product or service offered by Bank Islam" at bounding box center [449, 308] width 340 height 10
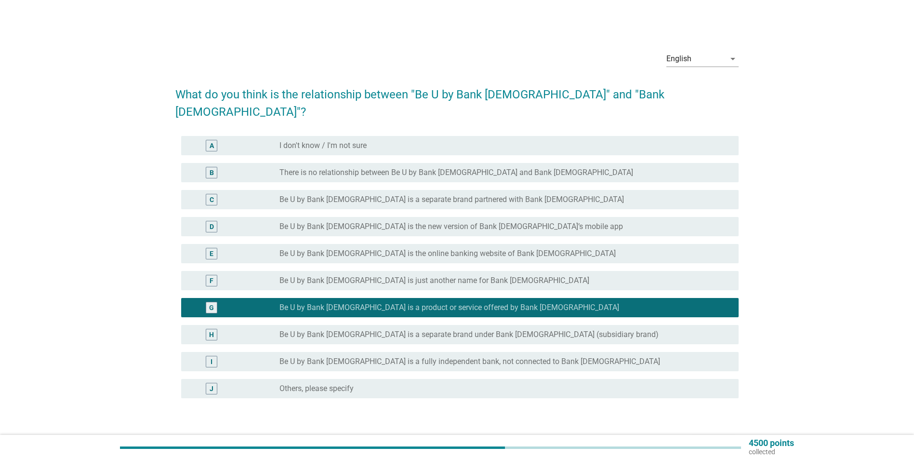
click at [712, 438] on div "Next" at bounding box center [713, 444] width 27 height 12
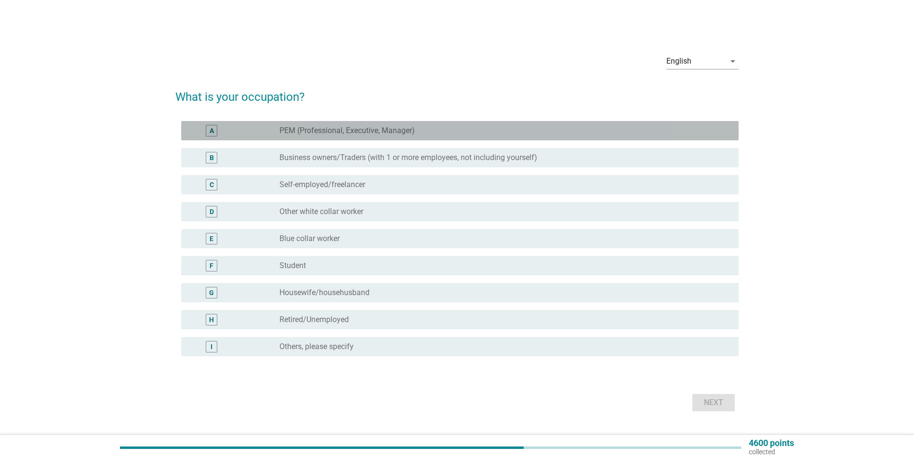
click at [335, 130] on label "PEM (Professional, Executive, Manager)" at bounding box center [346, 131] width 135 height 10
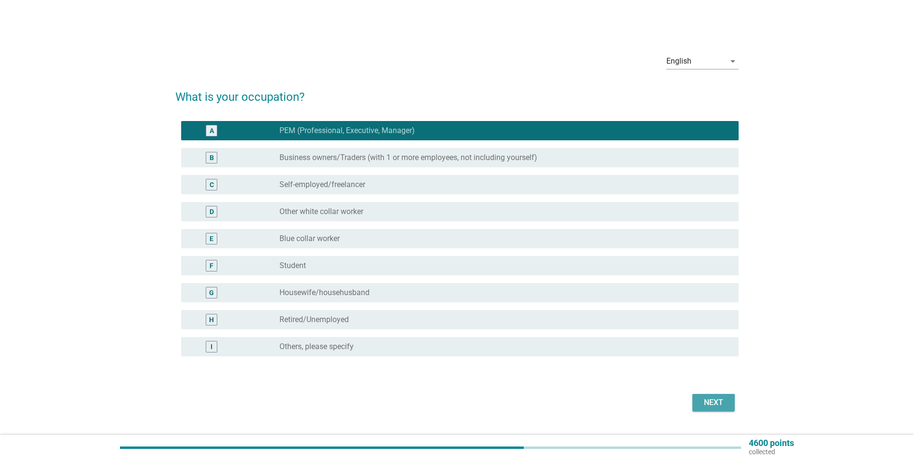
click at [718, 401] on div "Next" at bounding box center [713, 403] width 27 height 12
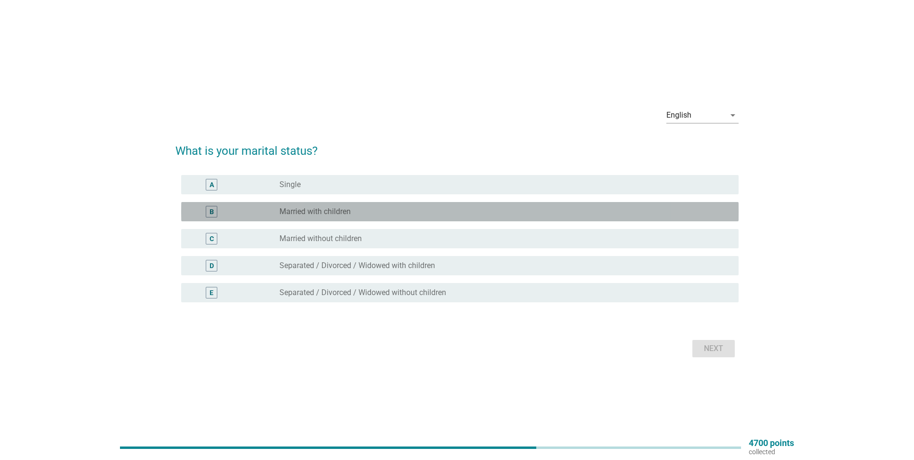
click at [351, 213] on label "Married with children" at bounding box center [314, 212] width 71 height 10
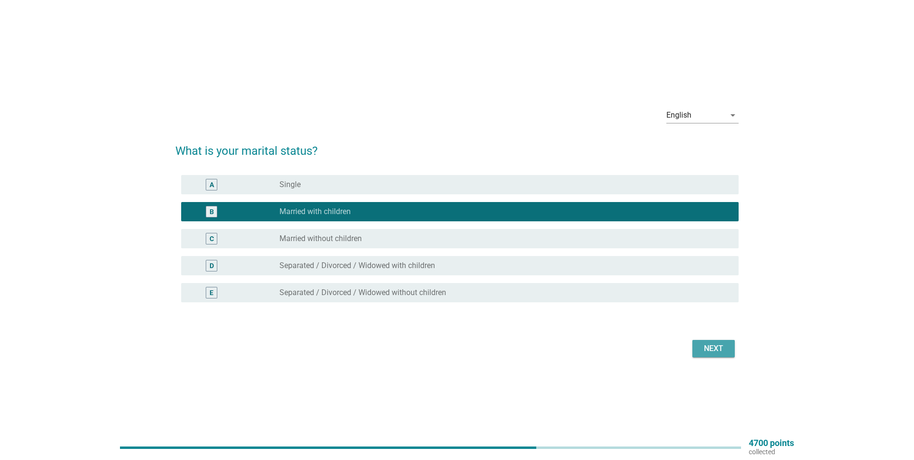
click at [711, 344] on div "Next" at bounding box center [713, 349] width 27 height 12
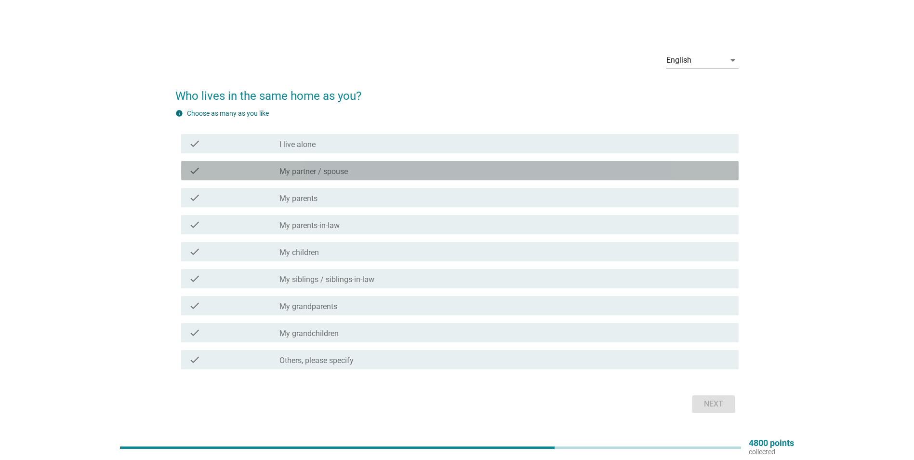
click at [331, 177] on div "check check_box_outline_blank My partner / spouse" at bounding box center [460, 170] width 558 height 19
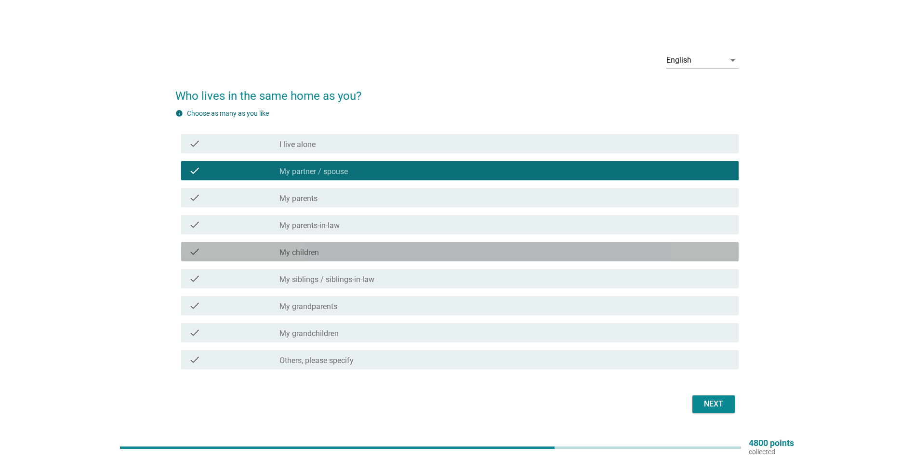
click at [315, 248] on label "My children" at bounding box center [299, 253] width 40 height 10
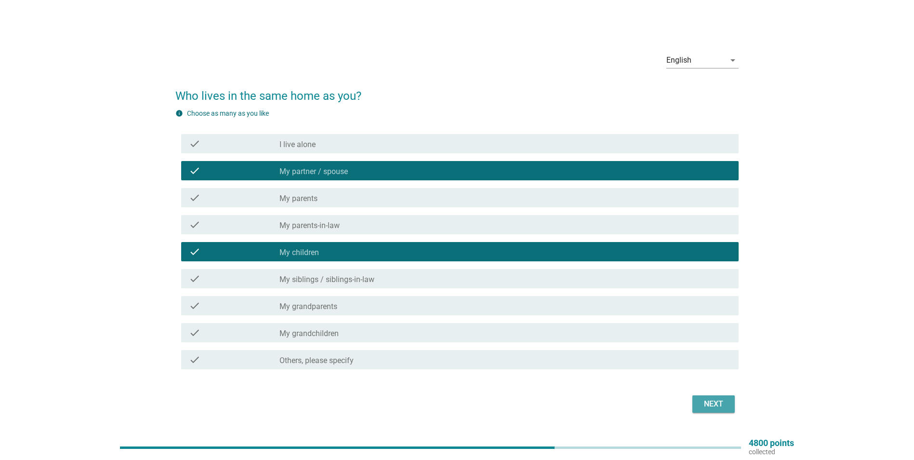
click at [715, 404] on div "Next" at bounding box center [713, 404] width 27 height 12
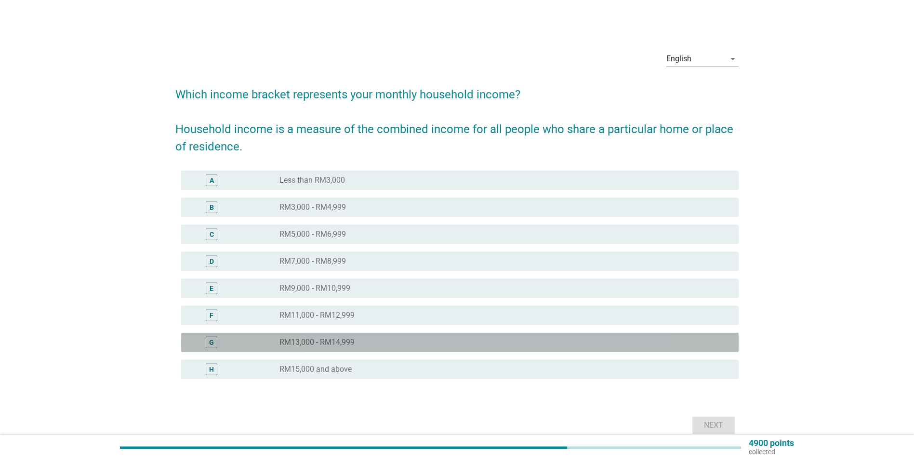
click at [327, 340] on label "RM13,000 - RM14,999" at bounding box center [316, 342] width 75 height 10
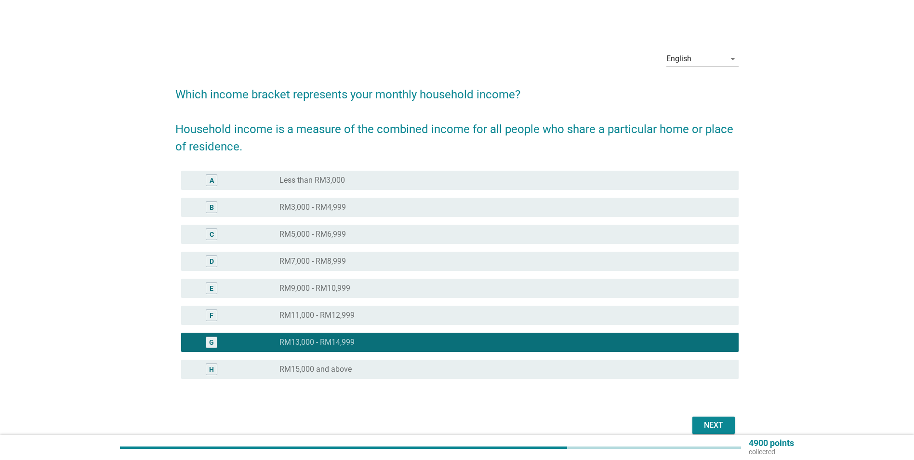
click at [303, 373] on label "RM15,000 and above" at bounding box center [315, 369] width 72 height 10
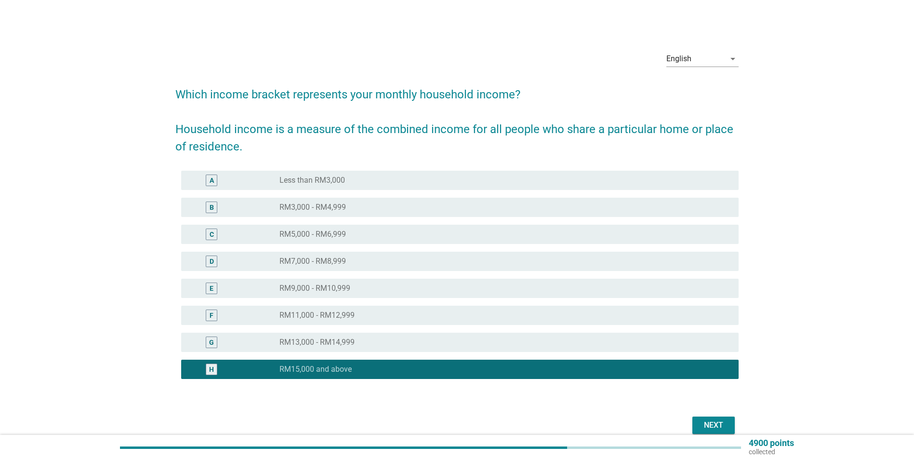
click at [709, 423] on div "Next" at bounding box center [713, 425] width 27 height 12
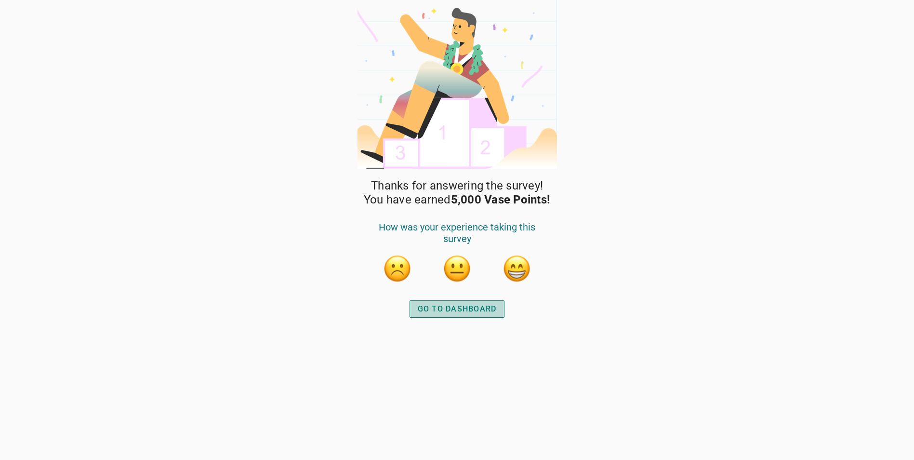
click at [450, 303] on div "GO TO DASHBOARD" at bounding box center [457, 309] width 79 height 12
